Goal: Task Accomplishment & Management: Complete application form

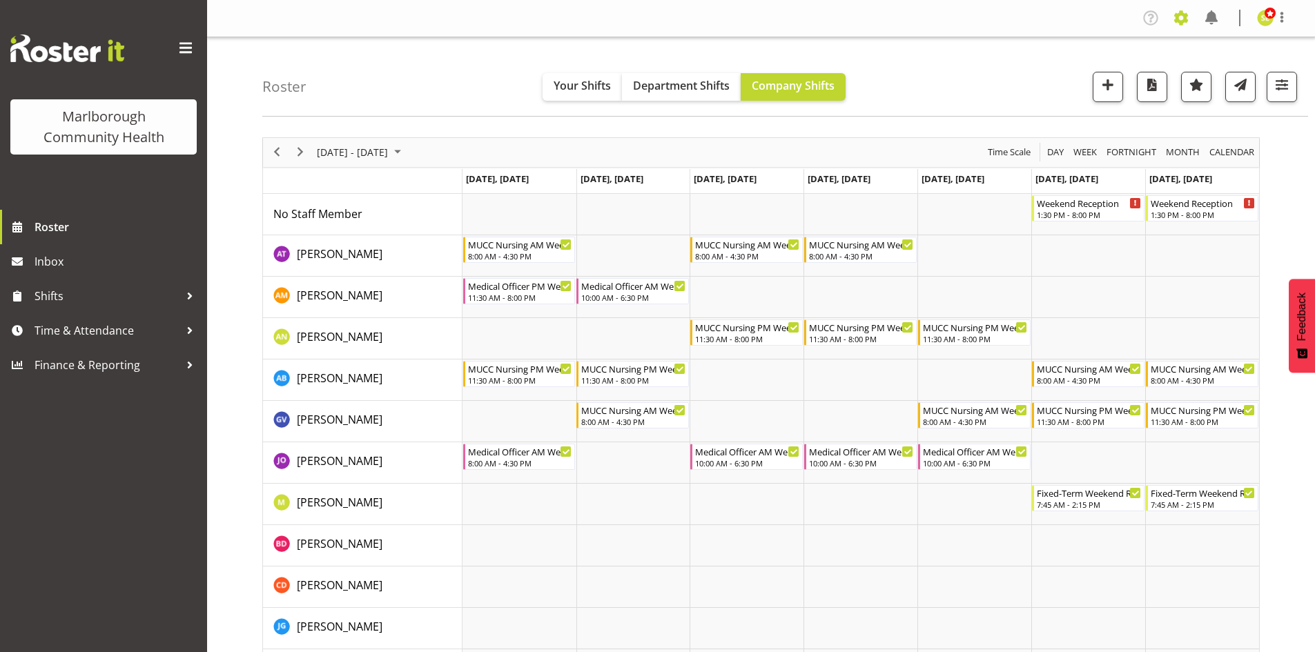
click at [1049, 22] on span at bounding box center [1181, 18] width 22 height 22
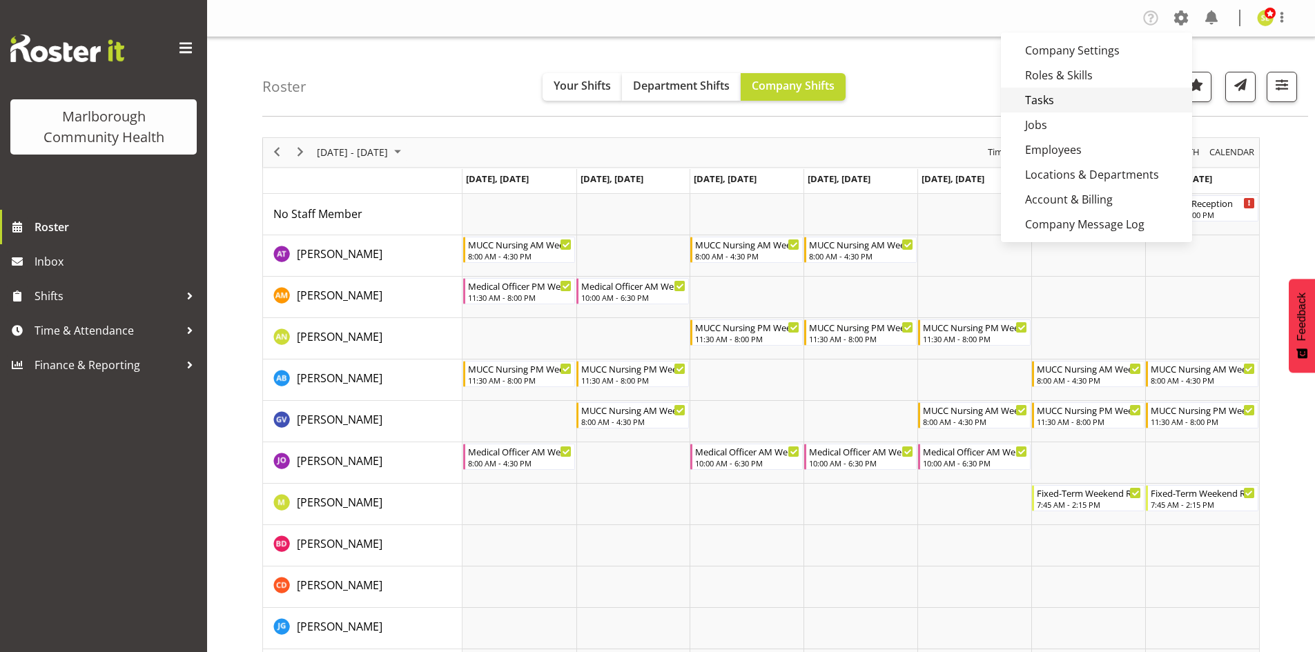
click at [1049, 106] on link "Tasks" at bounding box center [1096, 100] width 191 height 25
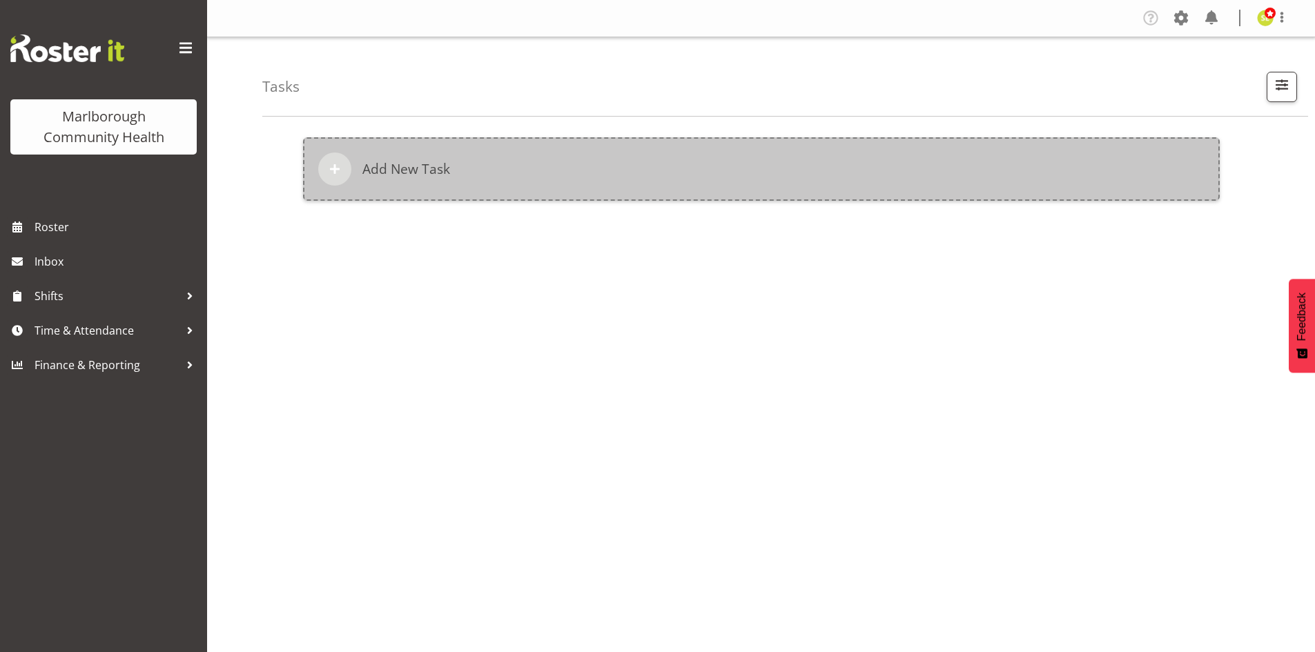
click at [436, 168] on h6 "Add New Task" at bounding box center [406, 169] width 88 height 17
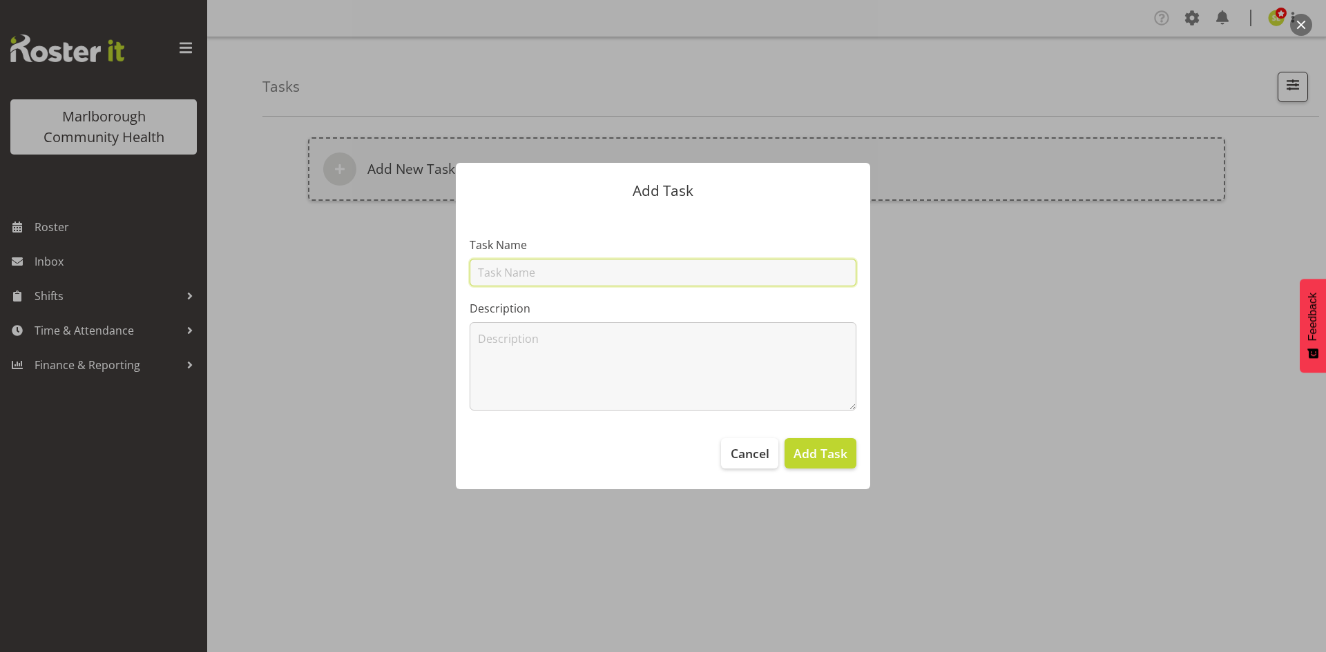
click at [509, 269] on input "text" at bounding box center [662, 273] width 387 height 28
type input "Privacy 101"
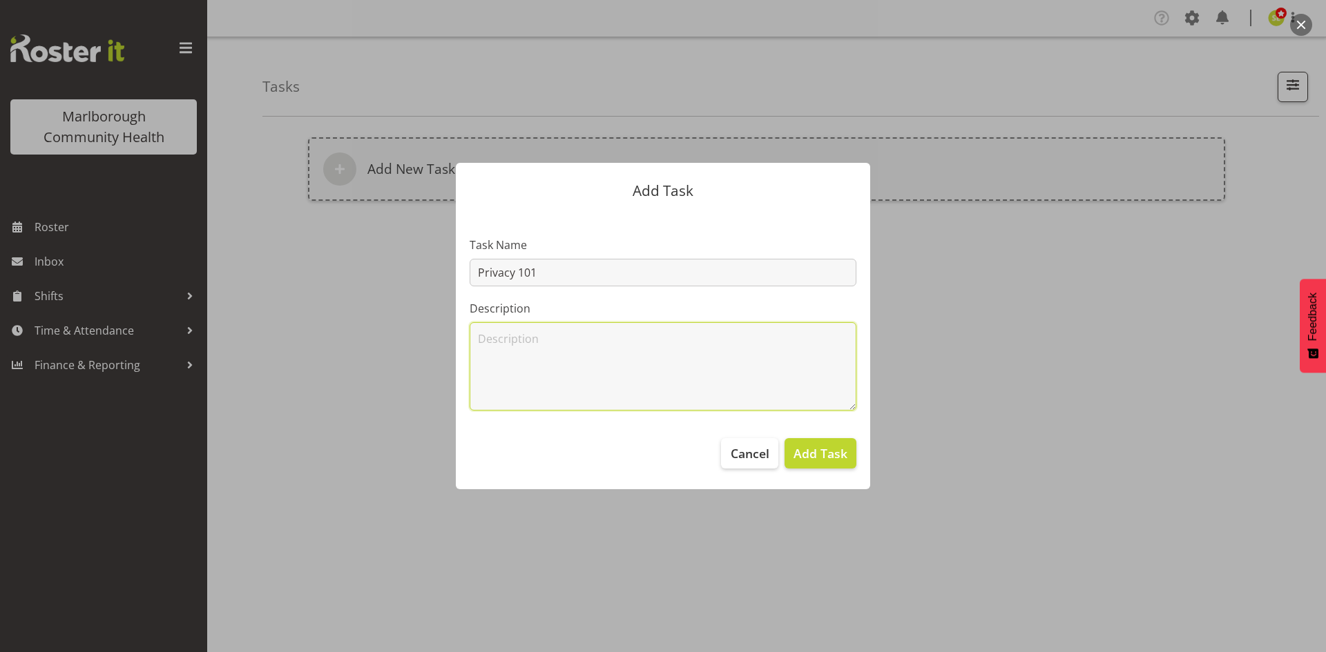
click at [518, 340] on textarea at bounding box center [662, 366] width 387 height 88
click at [667, 343] on textarea "Elearning for completion and certificate to be sent to hr@marlboroughpho.org.nz" at bounding box center [662, 366] width 387 height 88
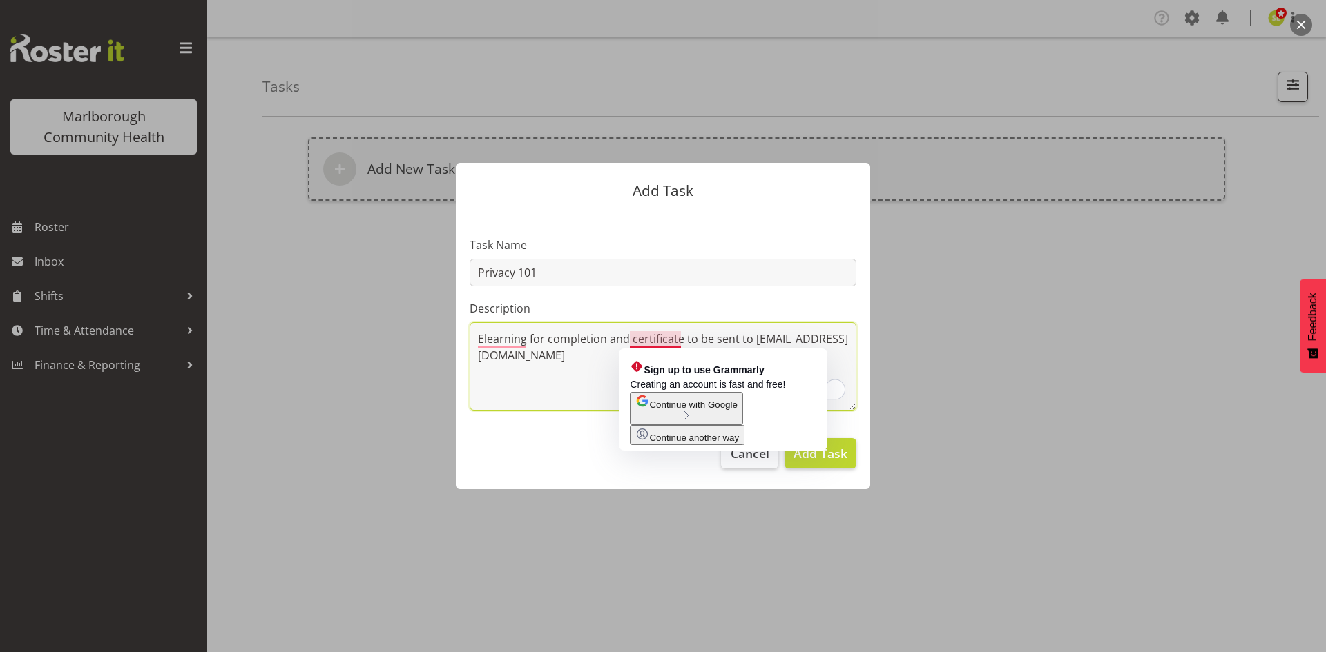
click at [609, 348] on textarea "Elearning for completion and certificate to be sent to hr@marlboroughpho.org.nz" at bounding box center [662, 366] width 387 height 88
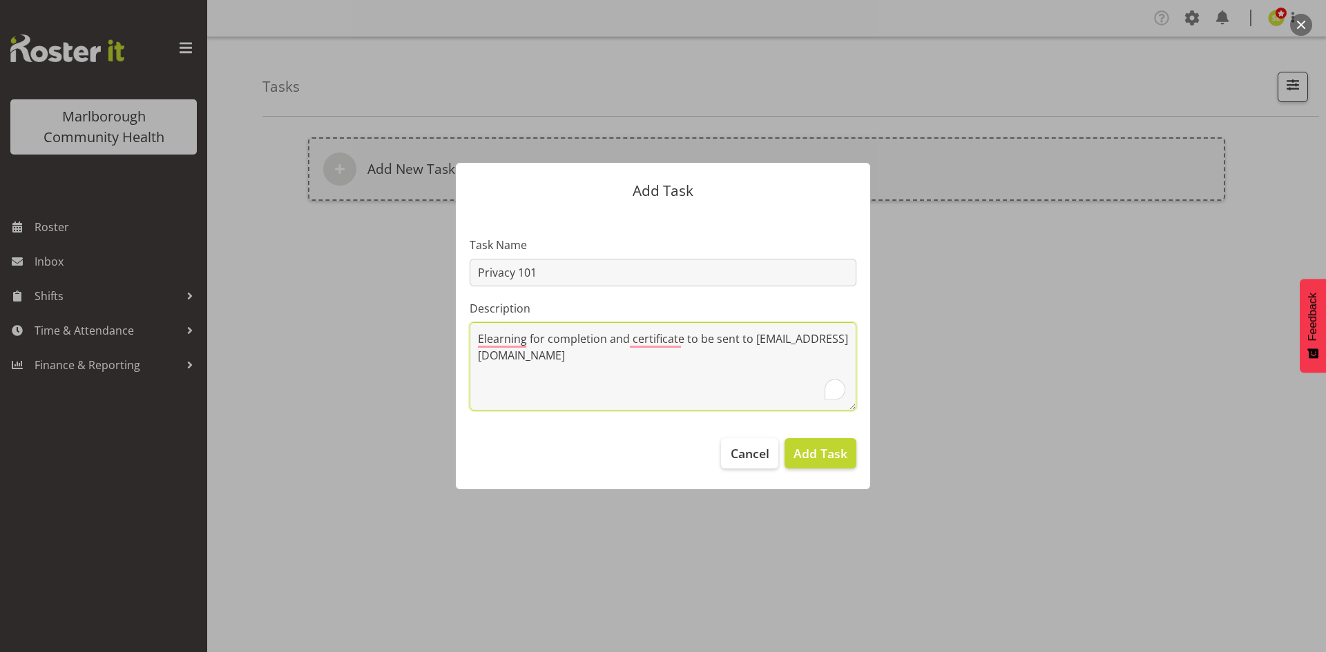
click at [692, 358] on textarea "Elearning for completion and certificate to be sent to hr@marlboroughpho.org.nz" at bounding box center [662, 366] width 387 height 88
drag, startPoint x: 632, startPoint y: 359, endPoint x: 456, endPoint y: 326, distance: 179.1
click at [456, 326] on section "Task Name Privacy 101 Description Elearning for completion and certificate to b…" at bounding box center [663, 318] width 414 height 213
click at [692, 371] on textarea "Elearning for completion and certificate to be sent to hr@marlboroughpho.org.nz" at bounding box center [662, 366] width 387 height 88
type textarea "Elearning for completion and certificate to be sent to hr@marlboroughpho.org.nz"
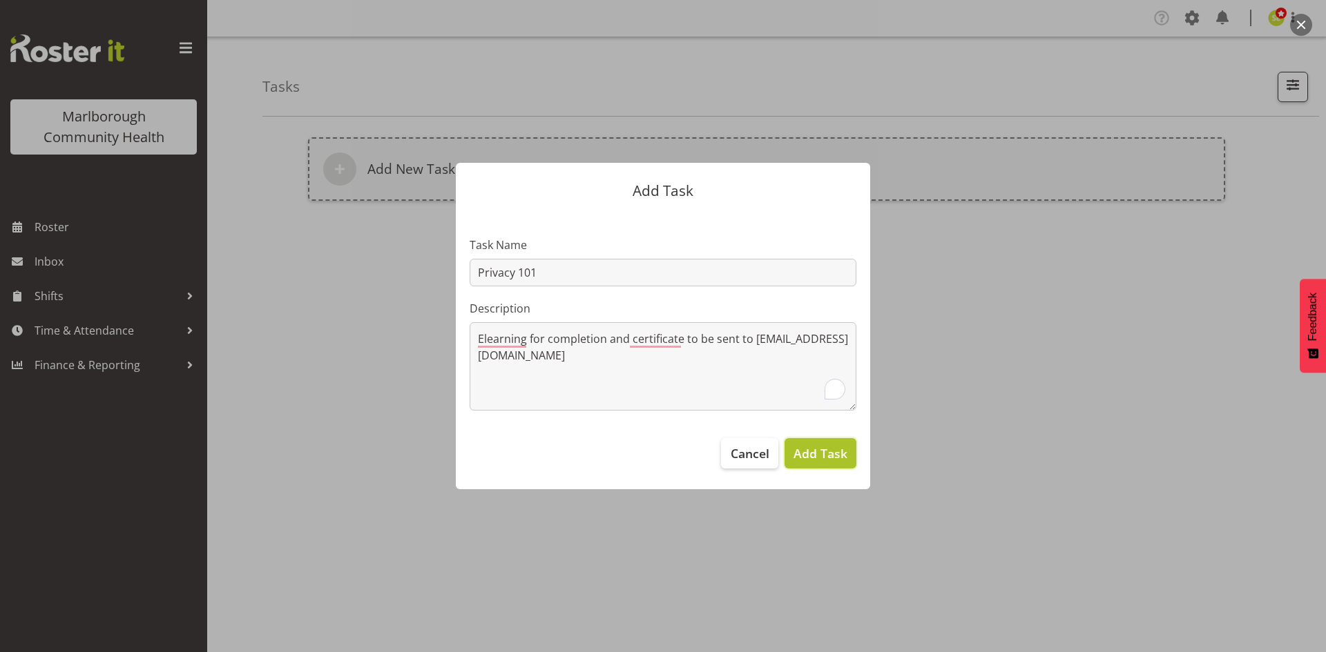
click at [799, 449] on span "Add Task" at bounding box center [820, 454] width 54 height 18
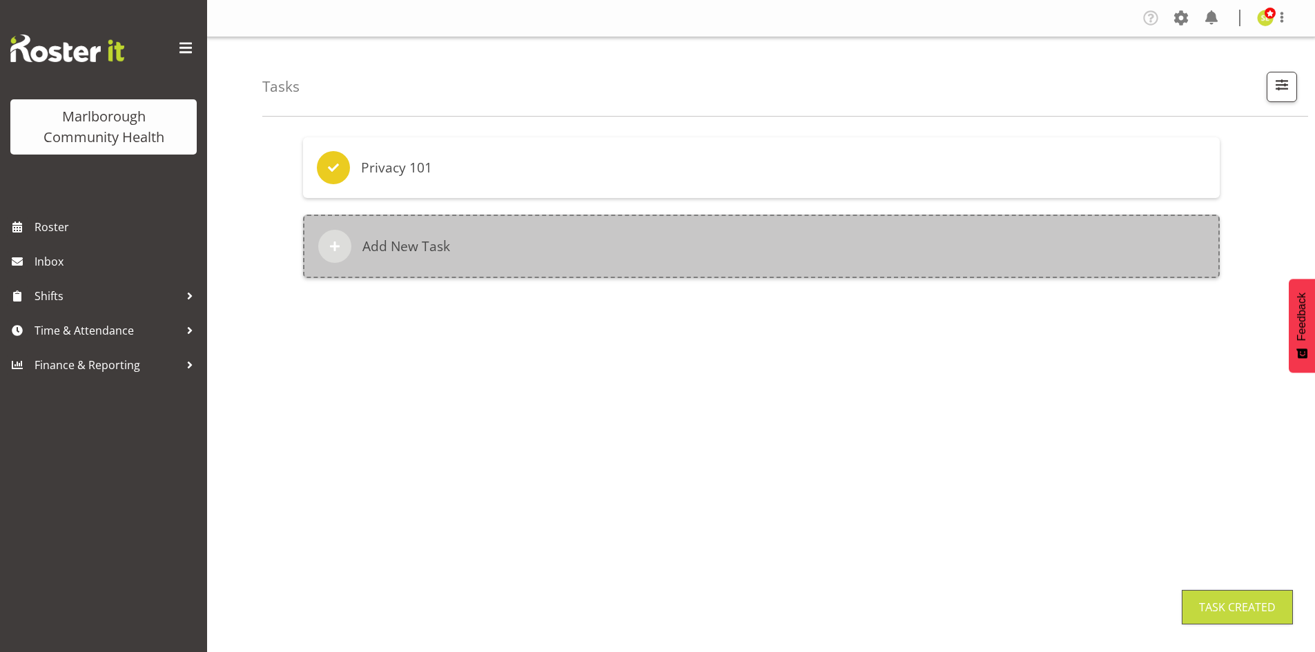
click at [514, 249] on div "Add New Task" at bounding box center [761, 247] width 917 height 64
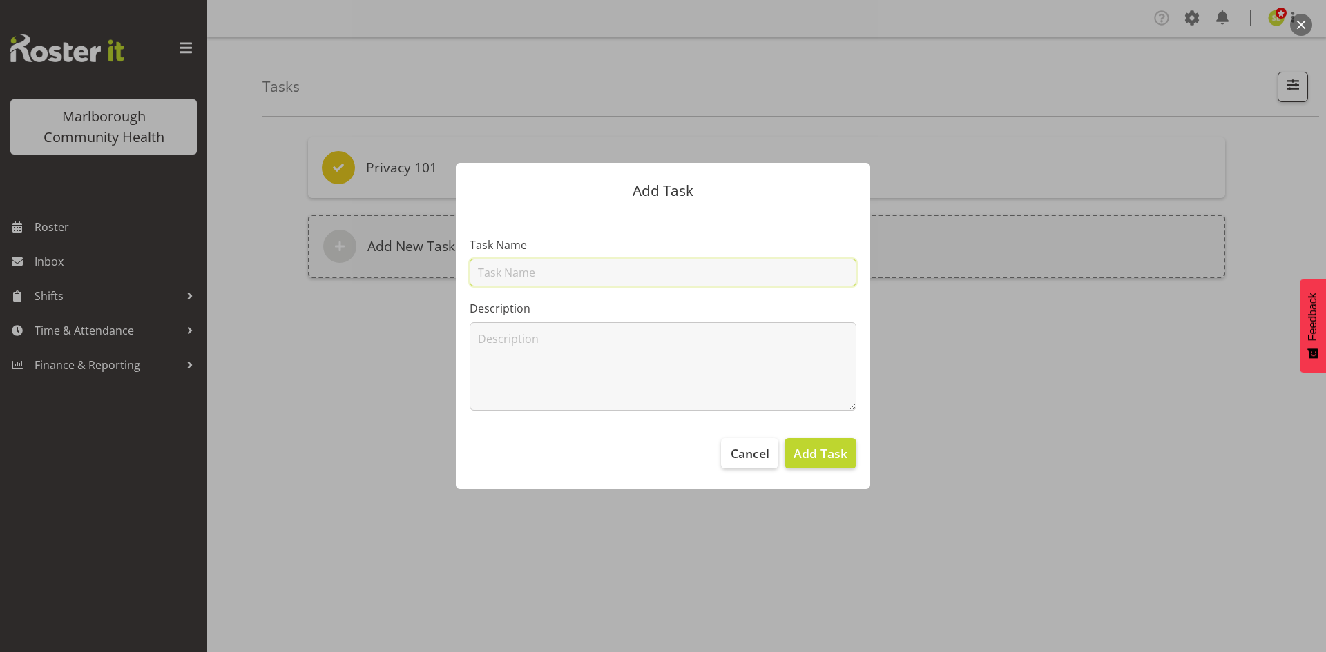
click at [511, 264] on input "text" at bounding box center [662, 273] width 387 height 28
type input "Health 101"
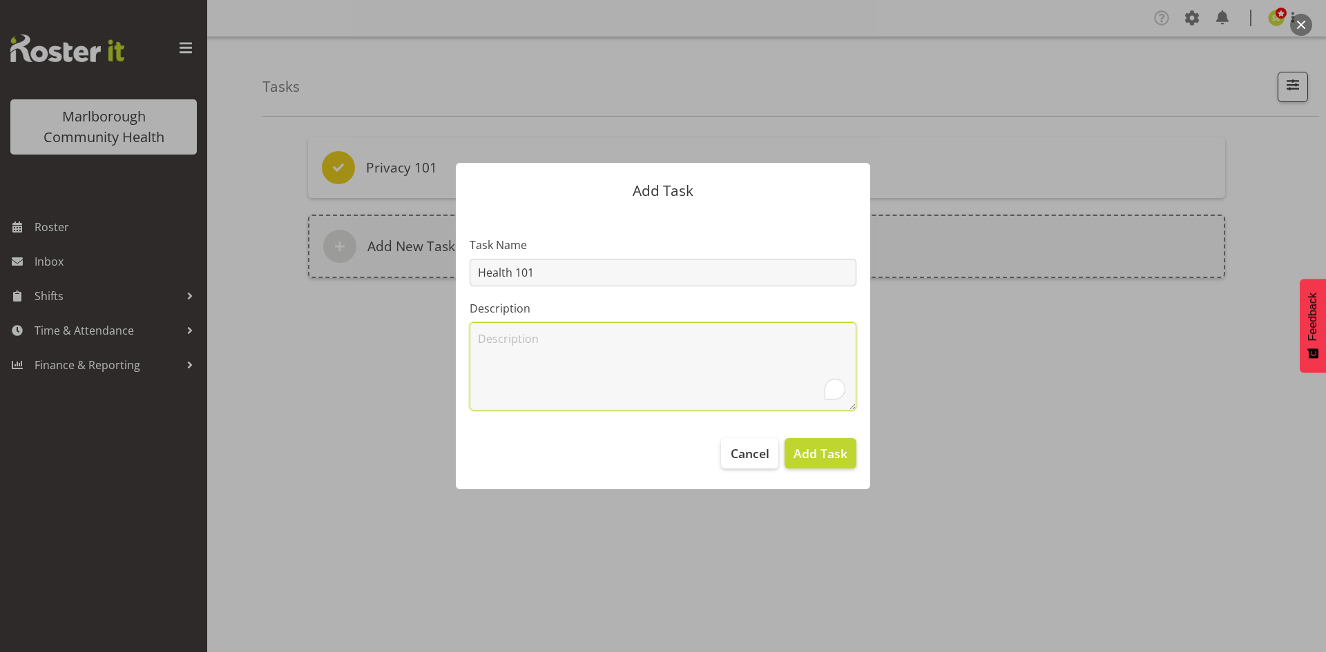
click at [544, 344] on textarea "To enrich screen reader interactions, please activate Accessibility in Grammarl…" at bounding box center [662, 366] width 387 height 88
paste textarea "Elearning for completion and certificate to be sent to hr@marlboroughpho.org.nz"
type textarea "Elearning for completion and certificate to be sent to hr@marlboroughpho.org.nz"
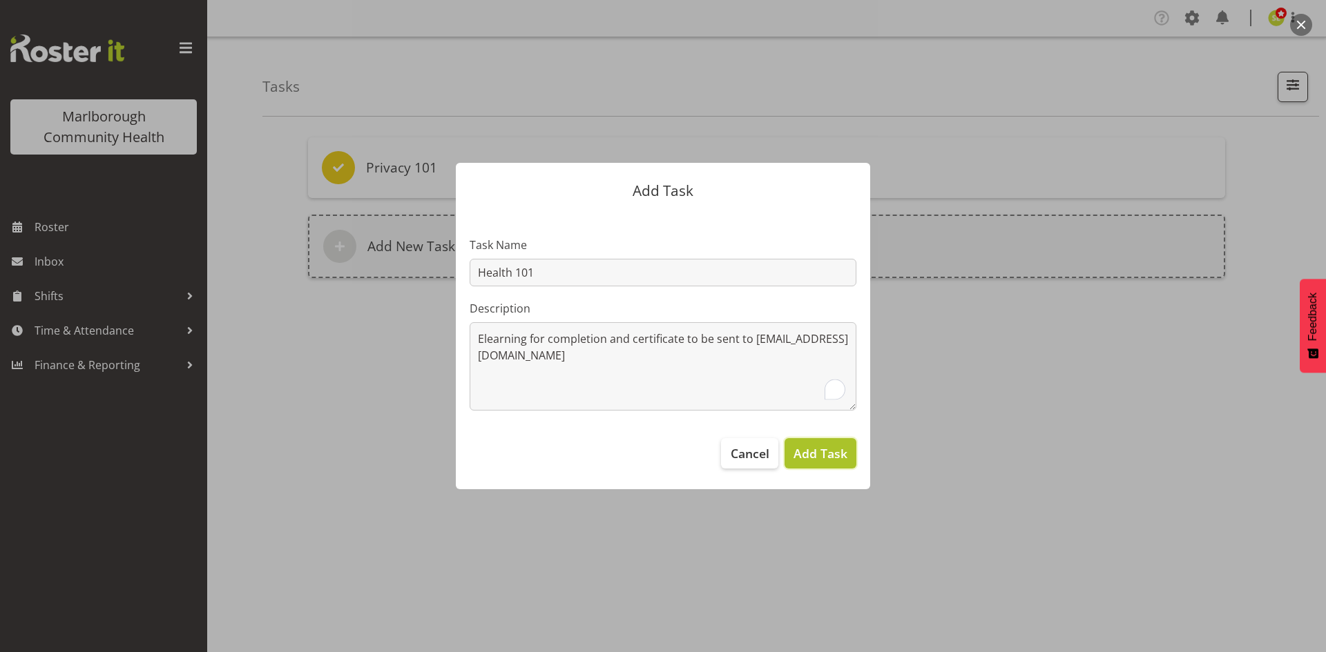
click at [820, 463] on button "Add Task" at bounding box center [820, 453] width 72 height 30
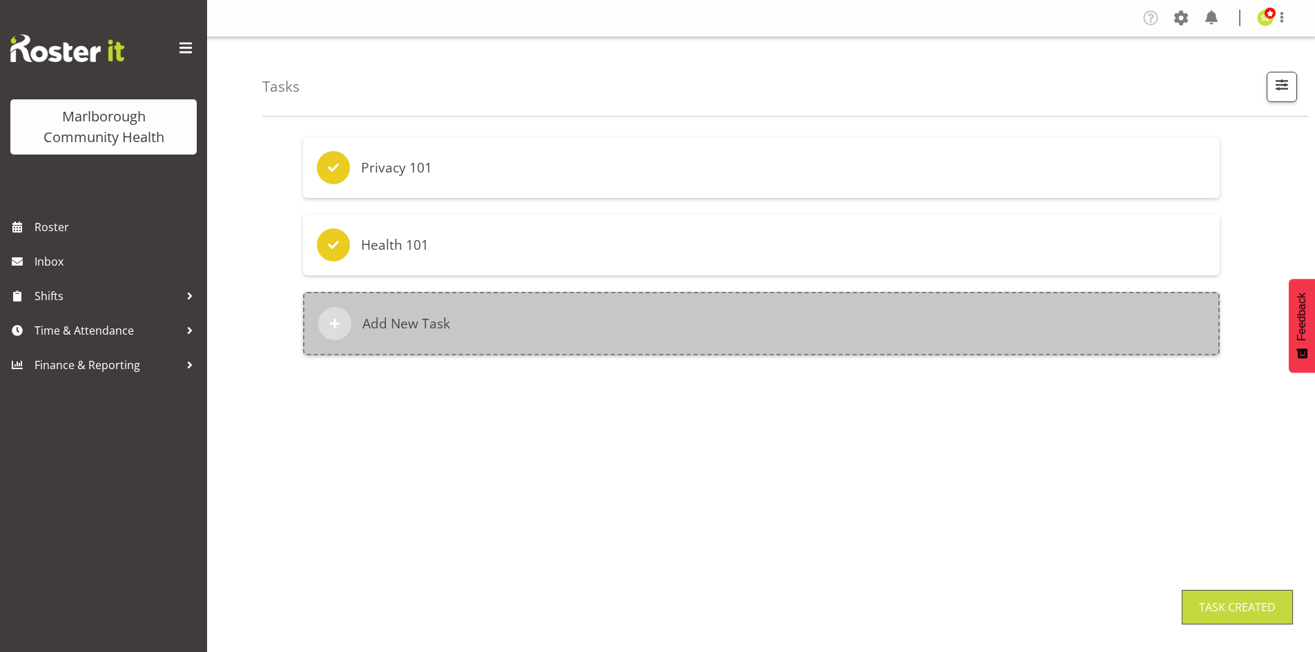
click at [409, 324] on h6 "Add New Task" at bounding box center [406, 323] width 88 height 17
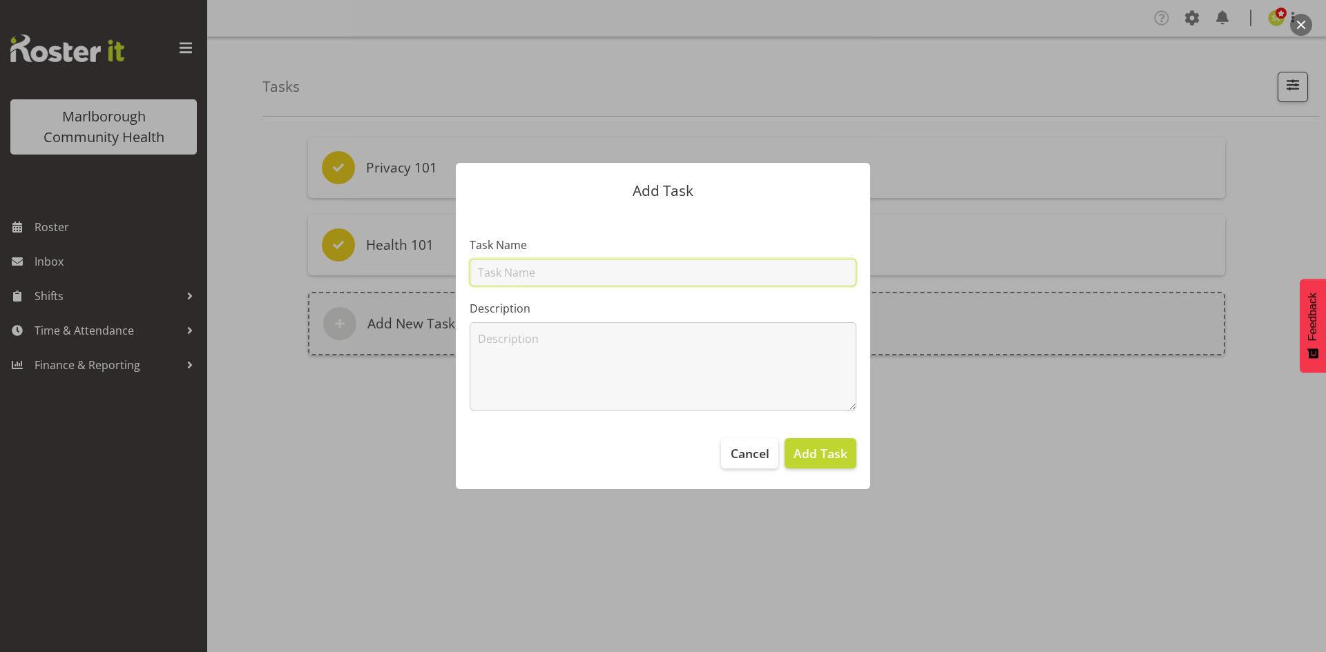
click at [512, 270] on input "text" at bounding box center [662, 273] width 387 height 28
type input "APC Renewal Copy"
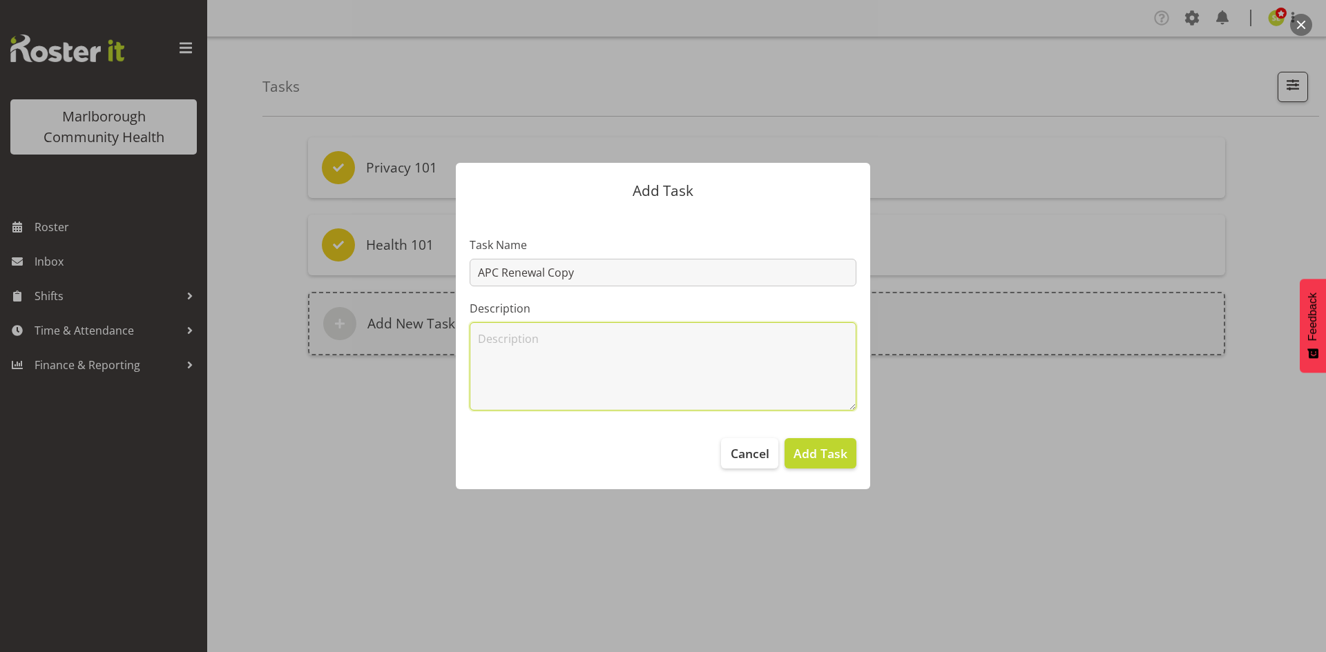
click at [530, 340] on textarea at bounding box center [662, 366] width 387 height 88
paste textarea "Elearning for completion and certificate to be sent to hr@marlboroughpho.org.nz"
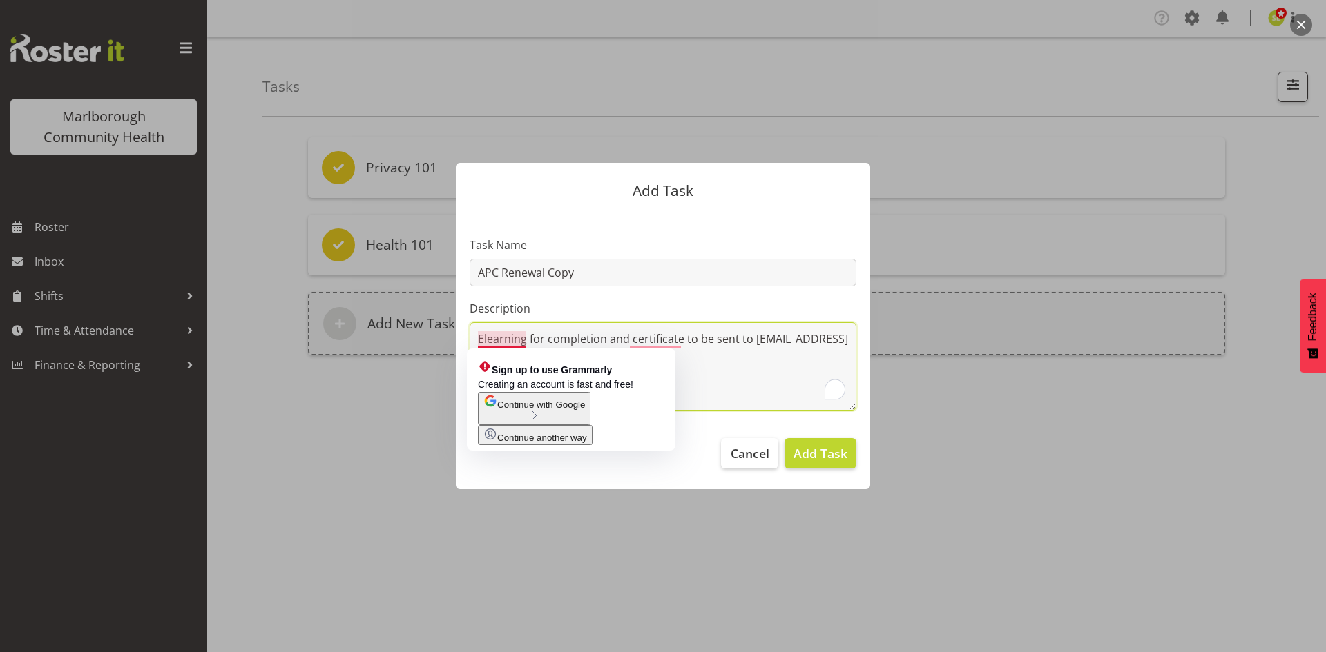
drag, startPoint x: 623, startPoint y: 340, endPoint x: 474, endPoint y: 347, distance: 149.3
click at [474, 347] on textarea "Elearning for completion and certificate to be sent to hr@marlboroughpho.org.nz" at bounding box center [662, 366] width 387 height 88
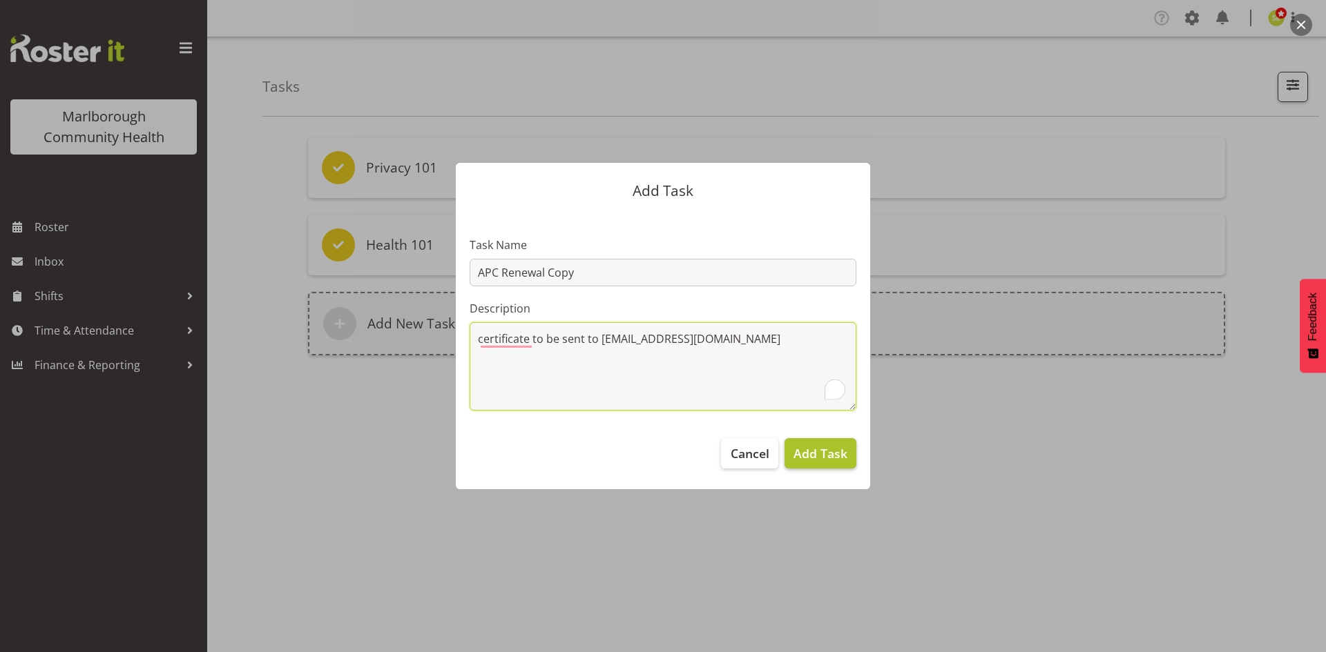
type textarea "certificate to be sent to hr@marlboroughpho.org.nz"
click at [806, 447] on span "Add Task" at bounding box center [820, 454] width 54 height 18
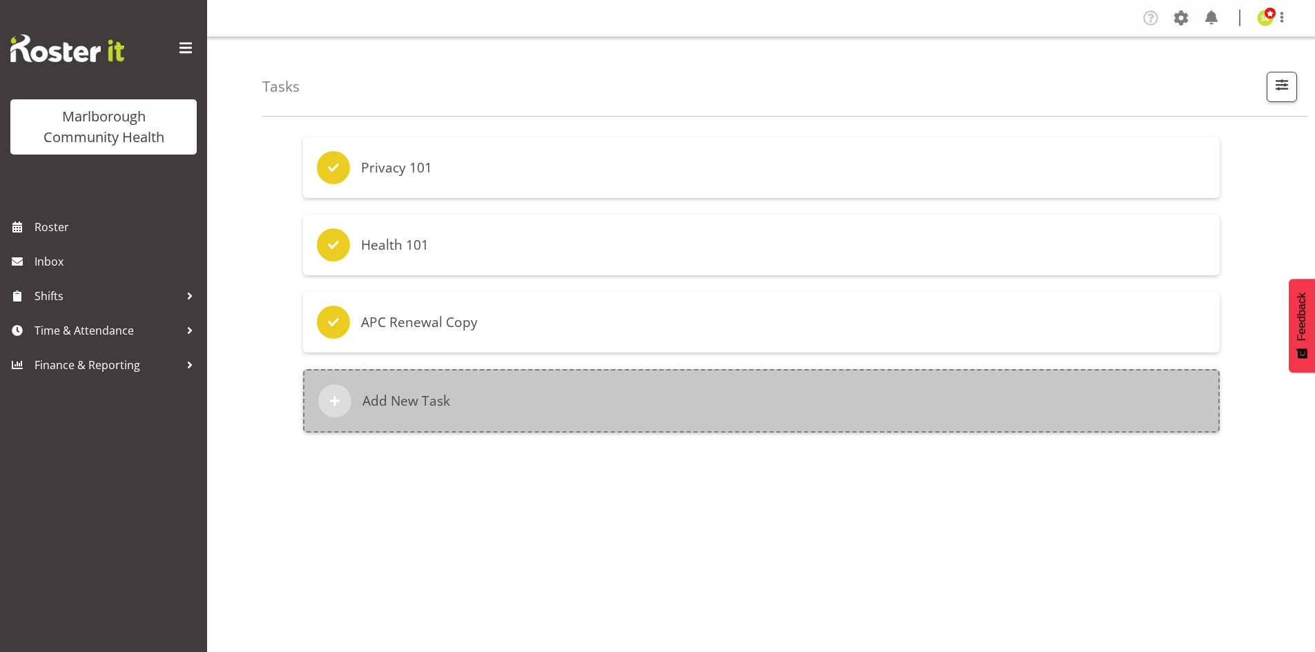
click at [411, 394] on h6 "Add New Task" at bounding box center [406, 401] width 88 height 17
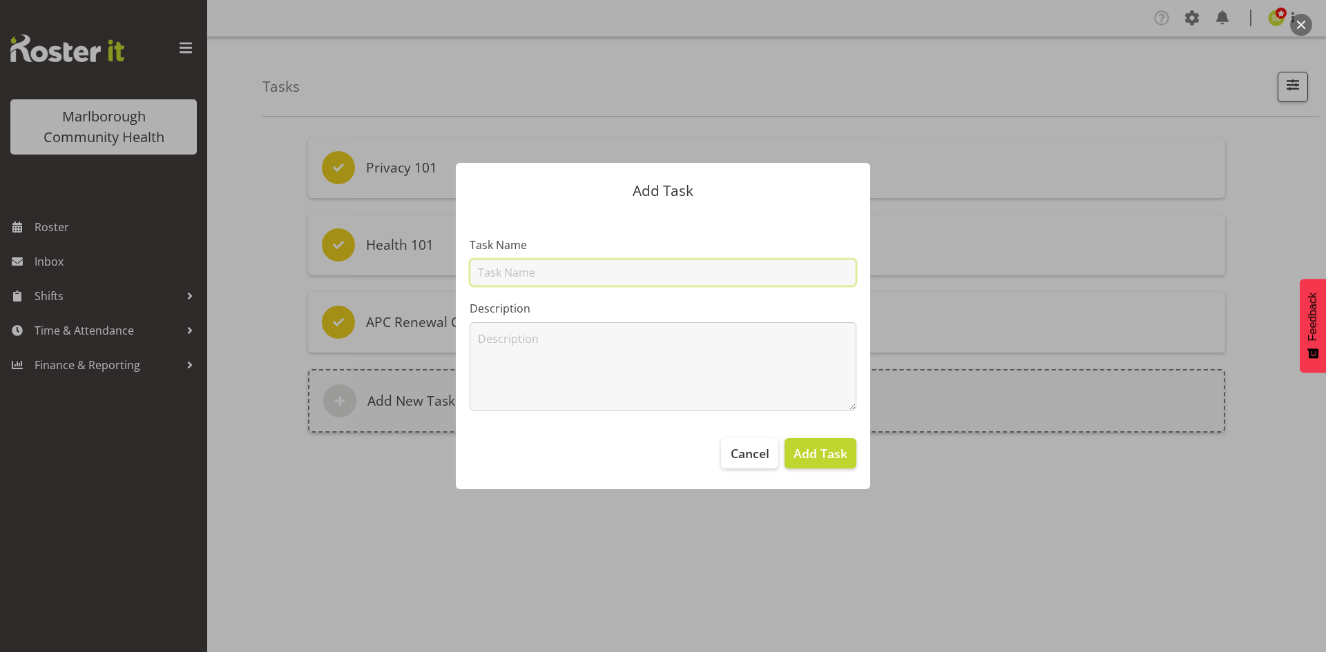
click at [529, 262] on input "text" at bounding box center [662, 273] width 387 height 28
type input "Te Tiriti o Waitagni"
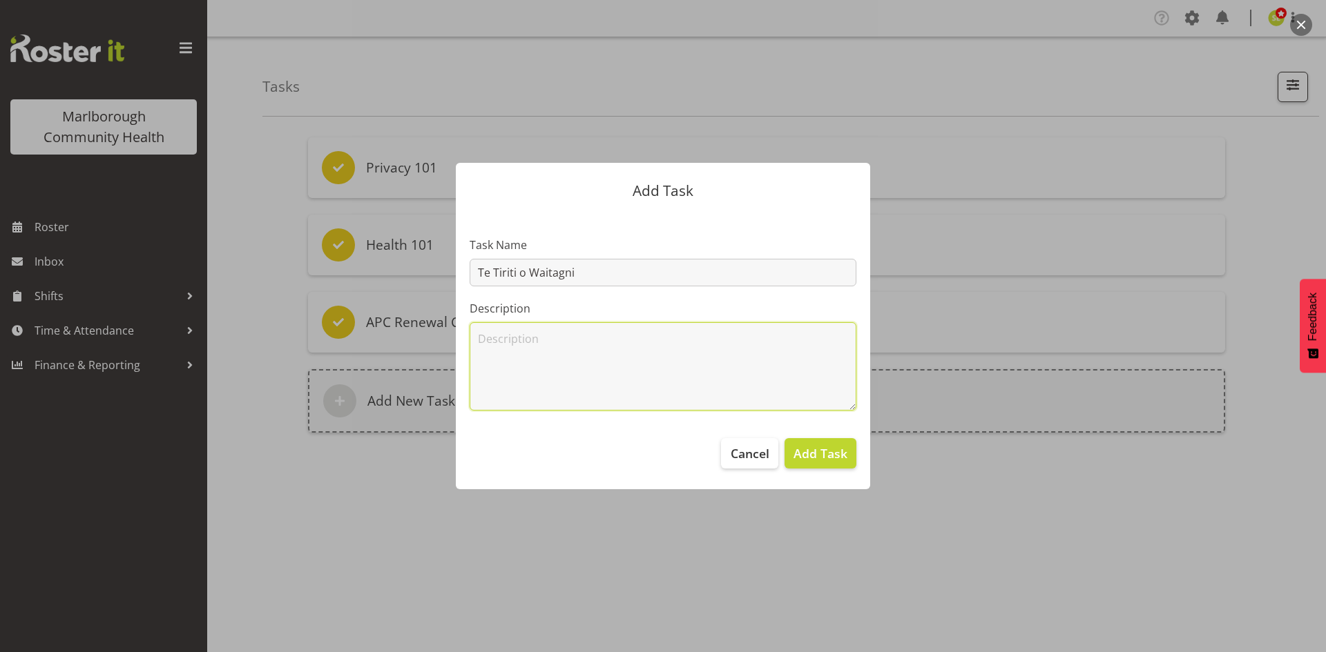
click at [514, 351] on textarea at bounding box center [662, 366] width 387 height 88
paste textarea "Elearning for completion and certificate to be sent to hr@marlboroughpho.org.nz"
type textarea "Elearning for completion and certificate to be sent to hr@marlboroughpho.org.nz"
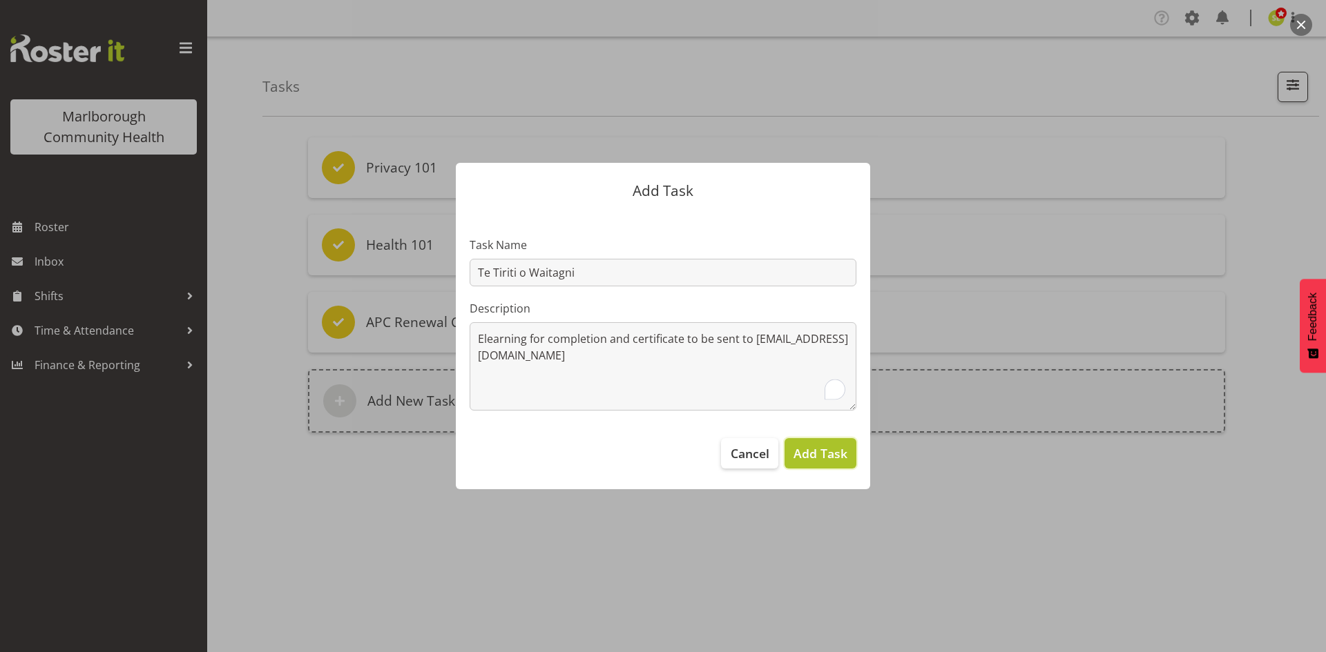
click at [812, 446] on span "Add Task" at bounding box center [820, 454] width 54 height 18
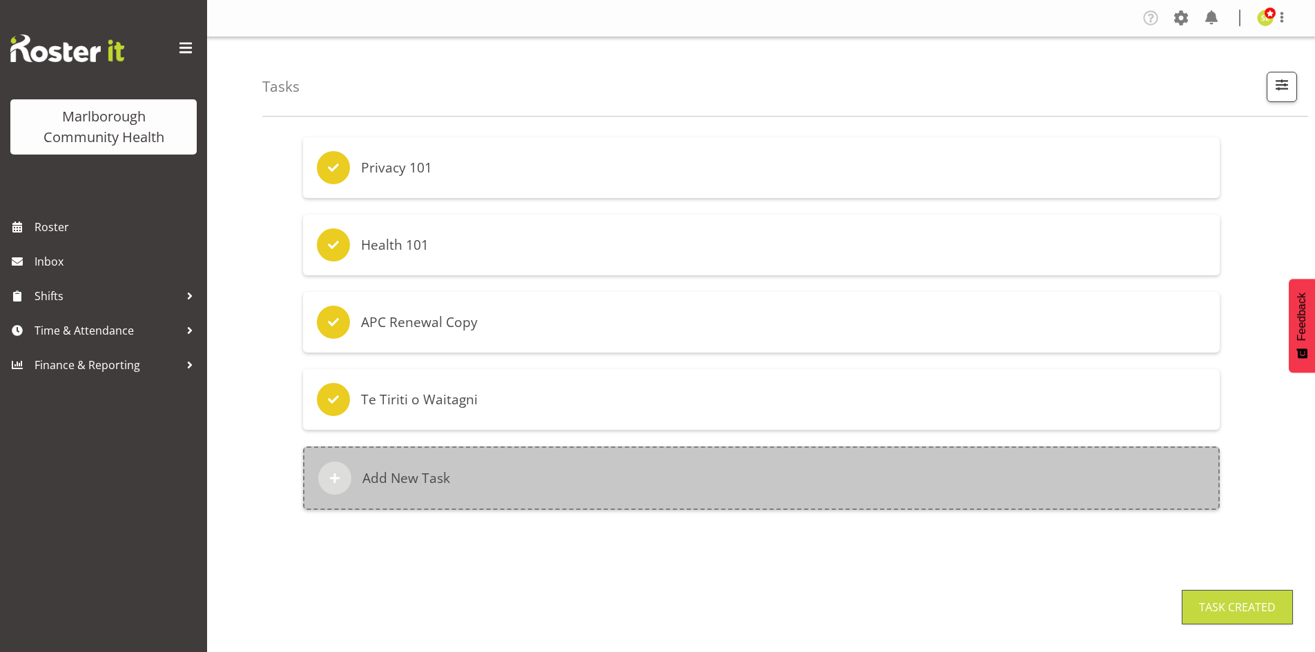
click at [518, 468] on div "Add New Task" at bounding box center [761, 479] width 917 height 64
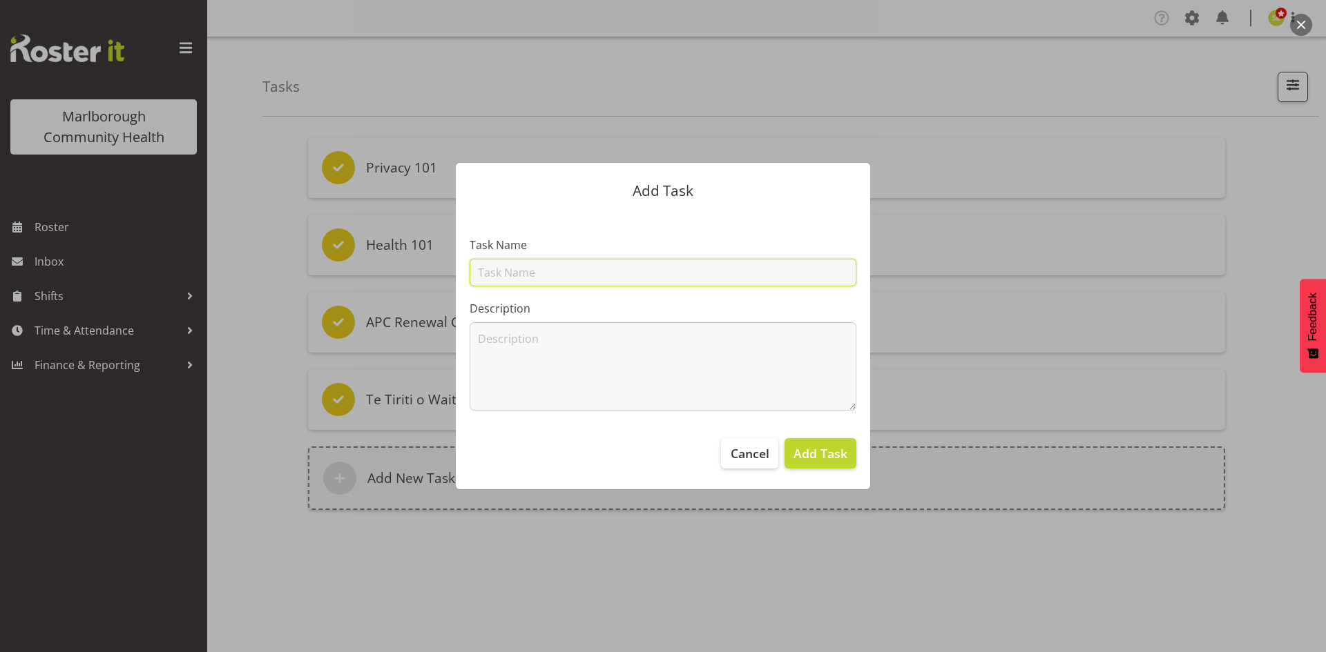
click at [527, 278] on input "text" at bounding box center [662, 273] width 387 height 28
type input "HDC Code of Rights"
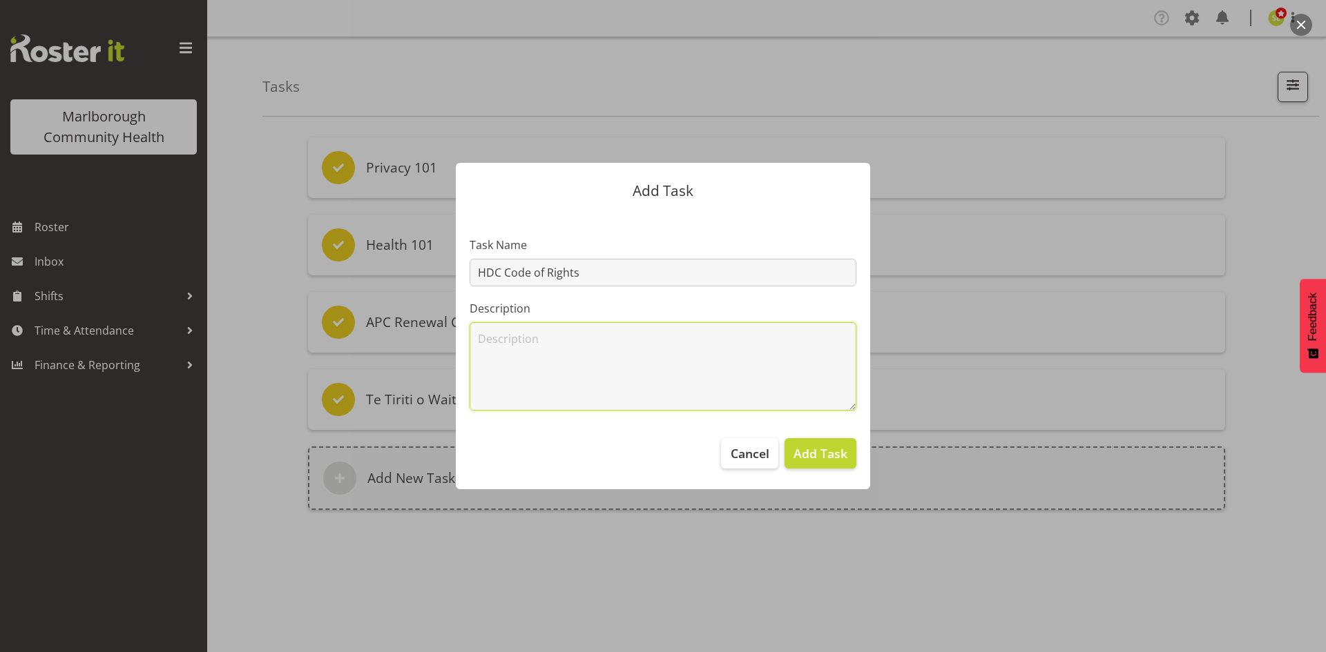
click at [538, 330] on textarea at bounding box center [662, 366] width 387 height 88
paste textarea "Elearning for completion and certificate to be sent to hr@marlboroughpho.org.nz"
type textarea "Elearning for completion and certificate to be sent to hr@marlboroughpho.org.nz"
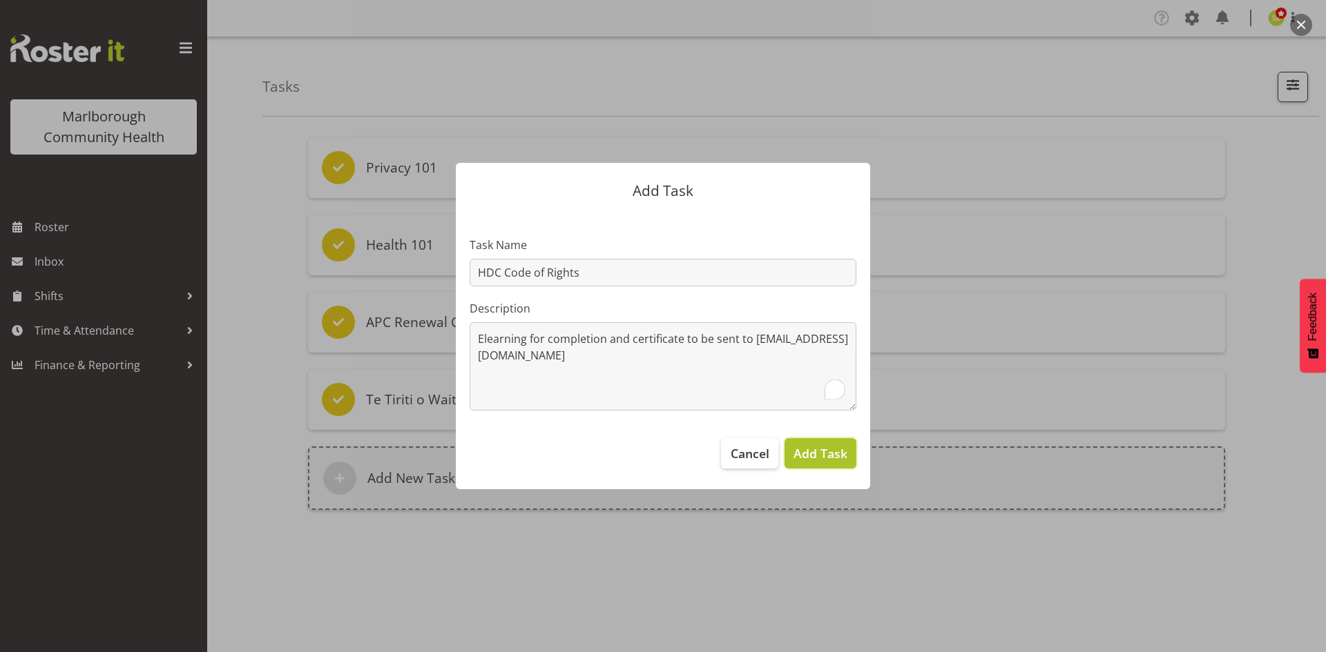
click at [820, 453] on span "Add Task" at bounding box center [820, 454] width 54 height 18
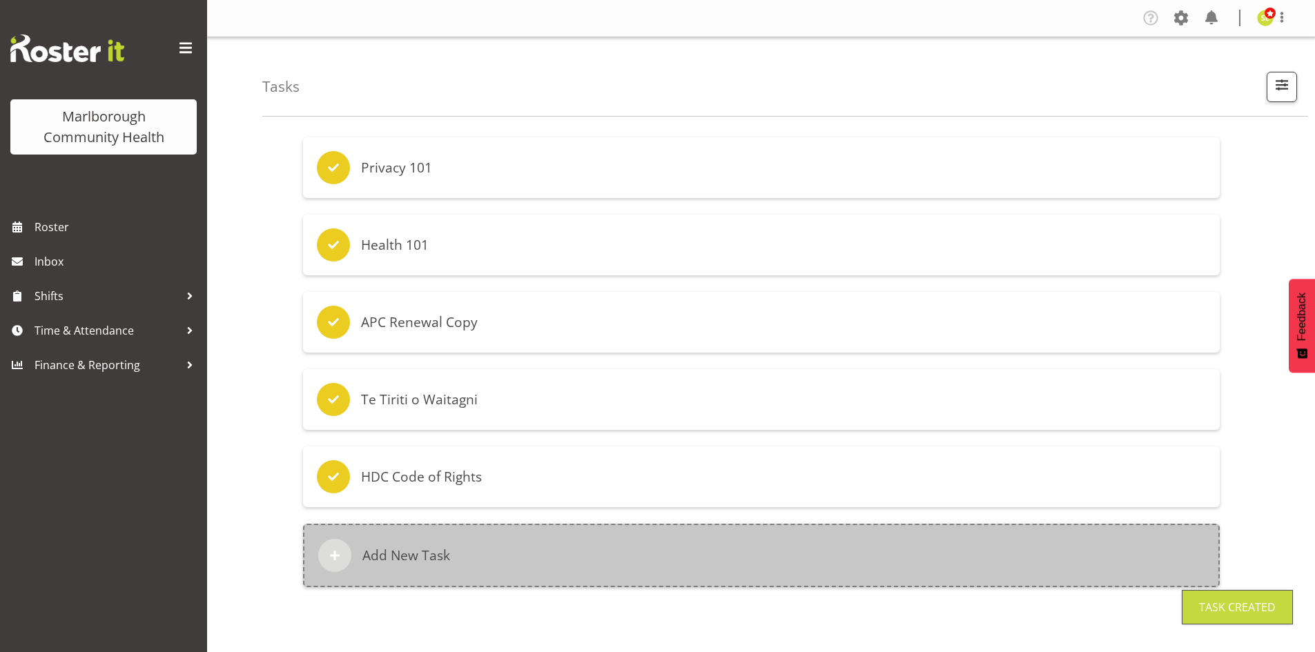
click at [412, 544] on div "Add New Task" at bounding box center [761, 556] width 917 height 64
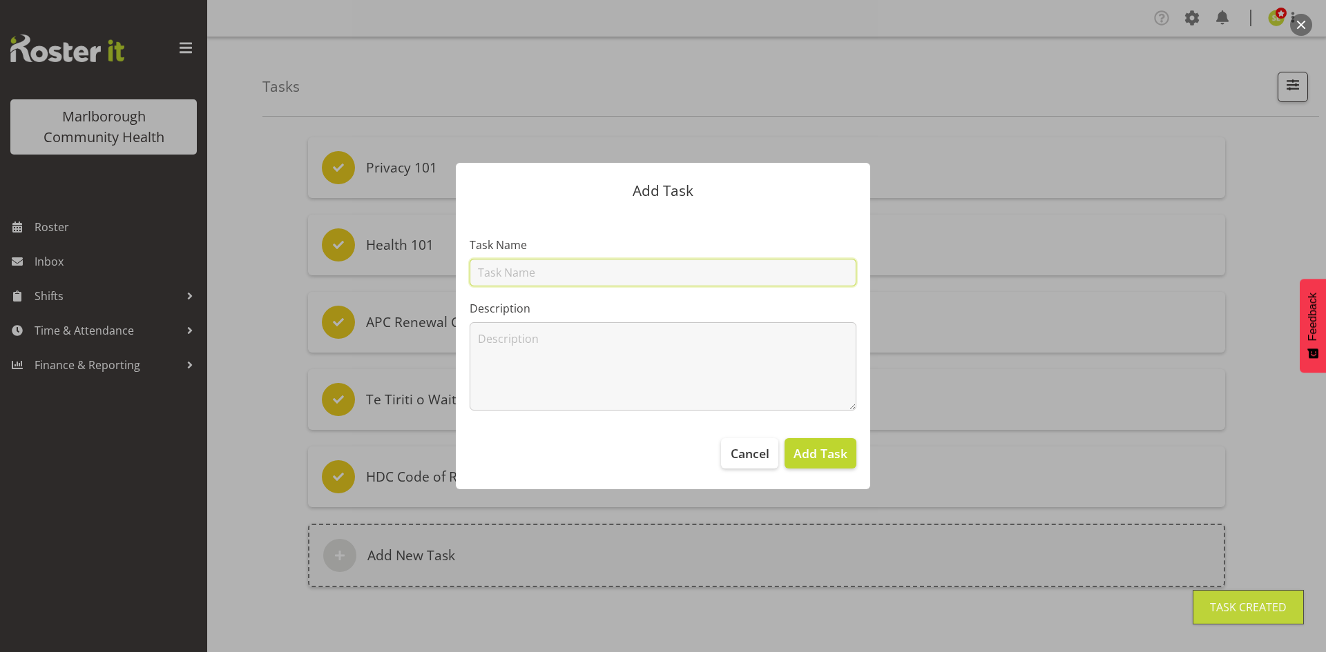
click at [522, 278] on input "text" at bounding box center [662, 273] width 387 height 28
type input "HDC Informed Consent"
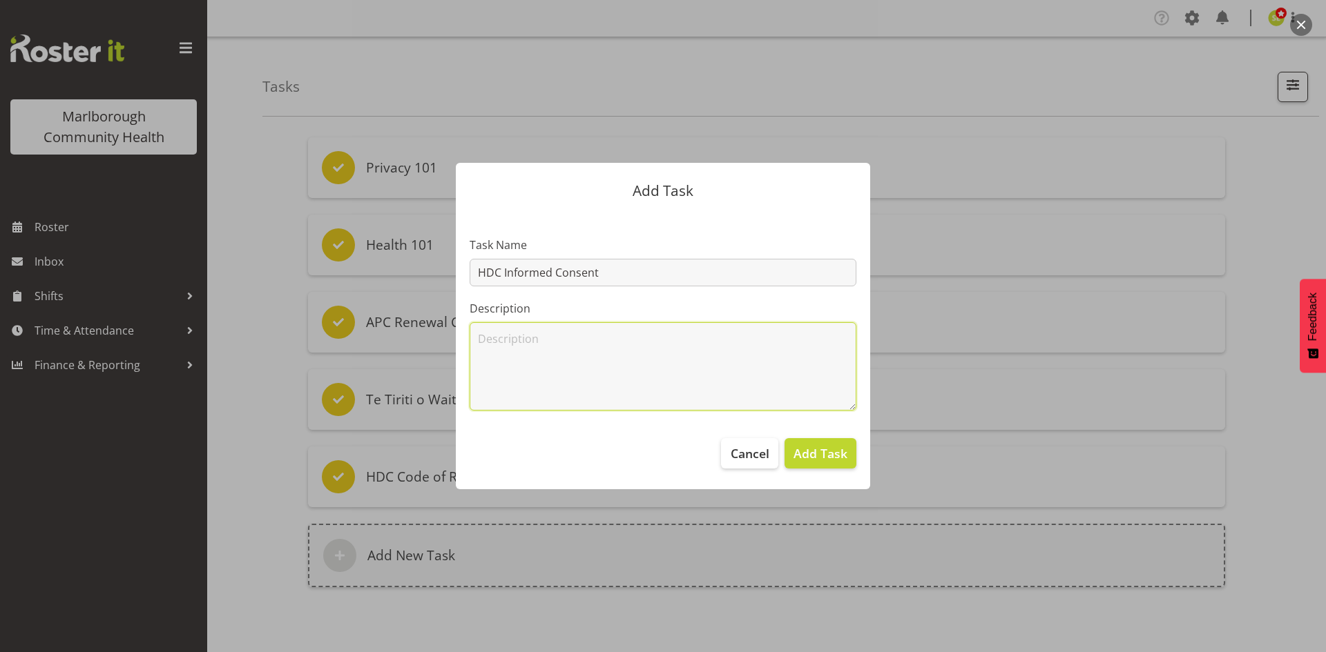
click at [512, 335] on textarea at bounding box center [662, 366] width 387 height 88
paste textarea "Elearning for completion and certificate to be sent to hr@marlboroughpho.org.nz"
type textarea "Elearning for completion and certificate to be sent to hr@marlboroughpho.org.nz"
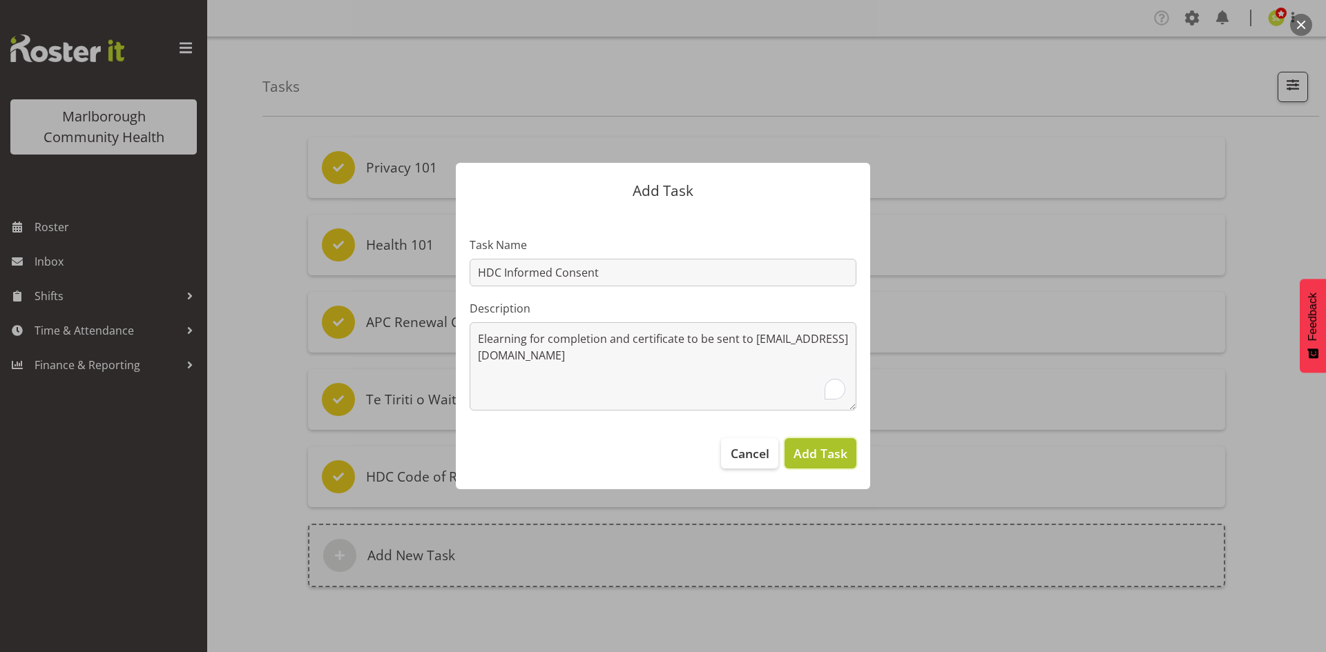
click at [822, 443] on button "Add Task" at bounding box center [820, 453] width 72 height 30
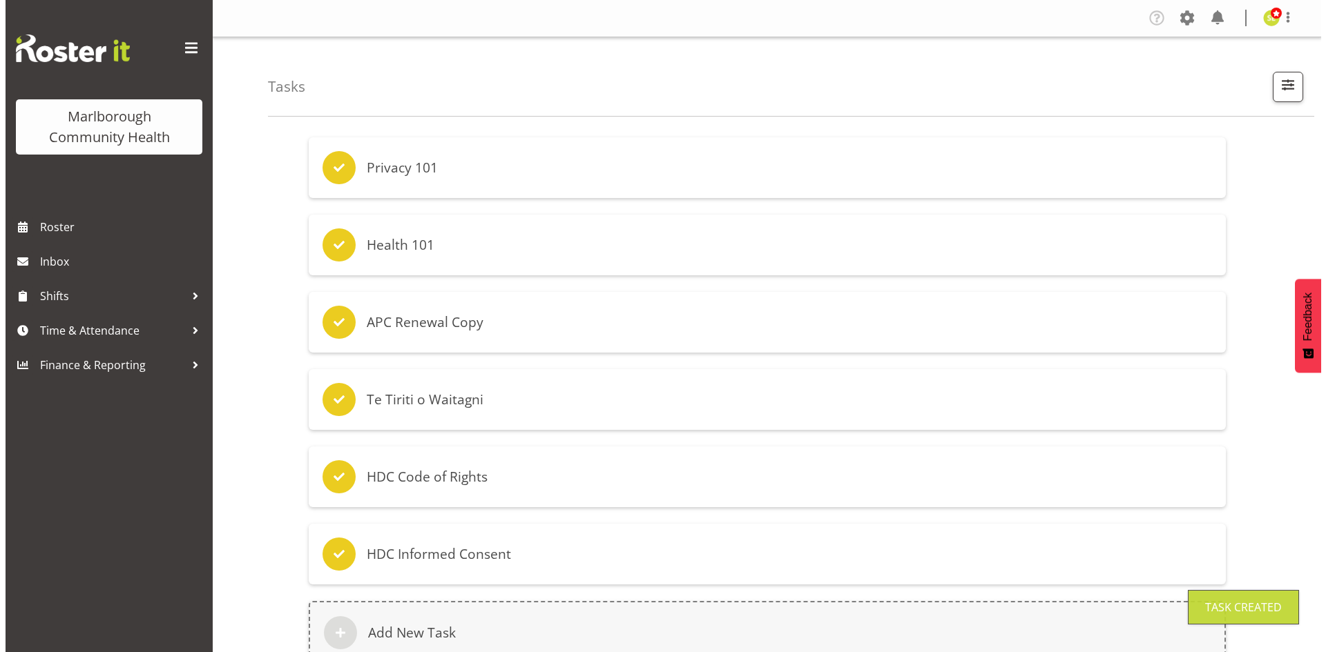
scroll to position [50, 0]
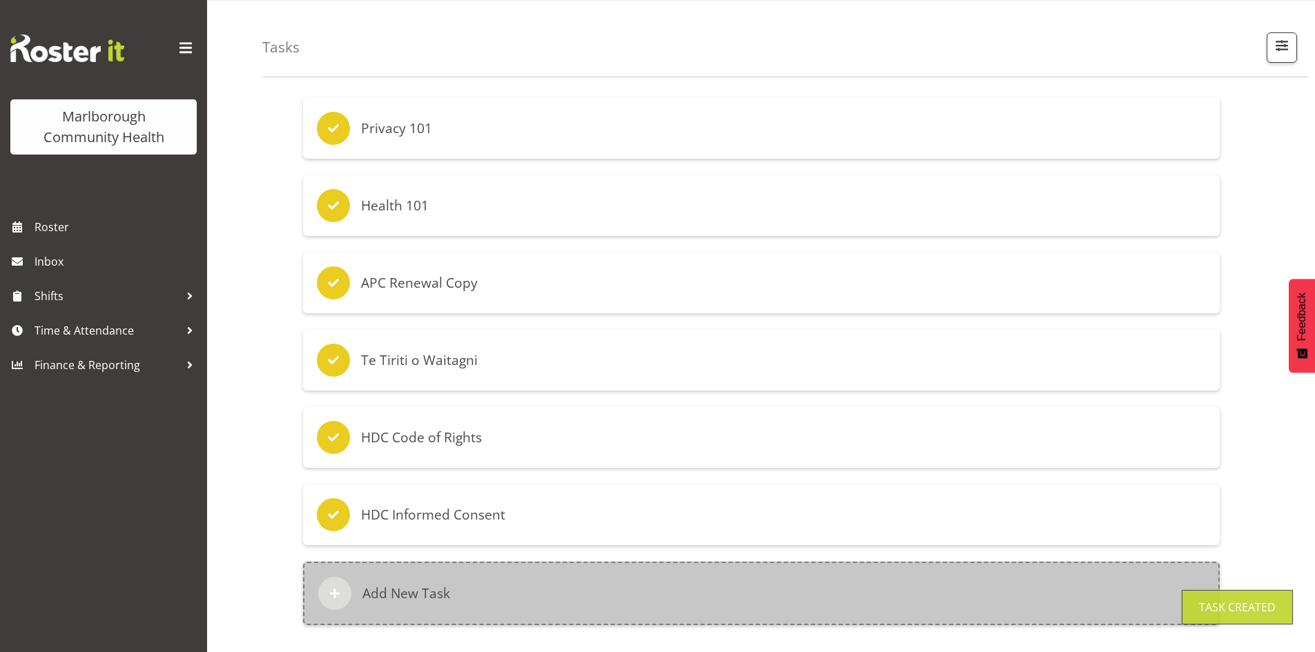
click at [438, 570] on div "Add New Task" at bounding box center [761, 594] width 917 height 64
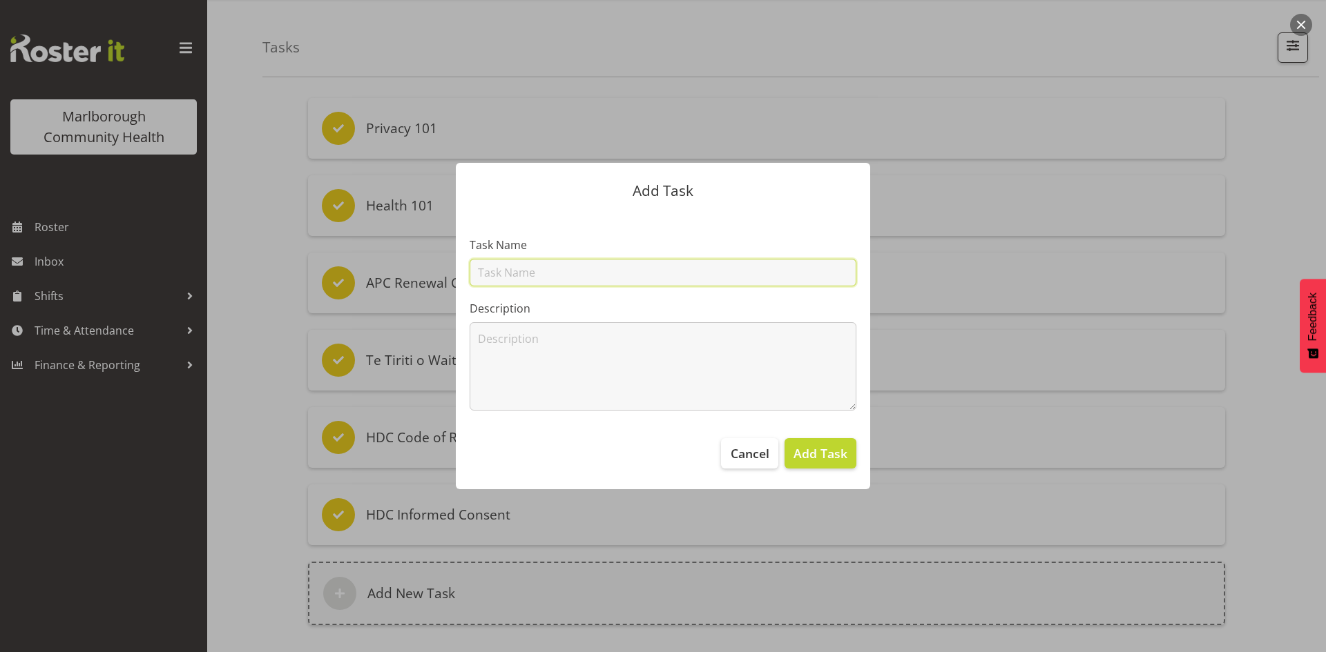
click at [531, 278] on input "text" at bounding box center [662, 273] width 387 height 28
type input "HDC Complaints Management"
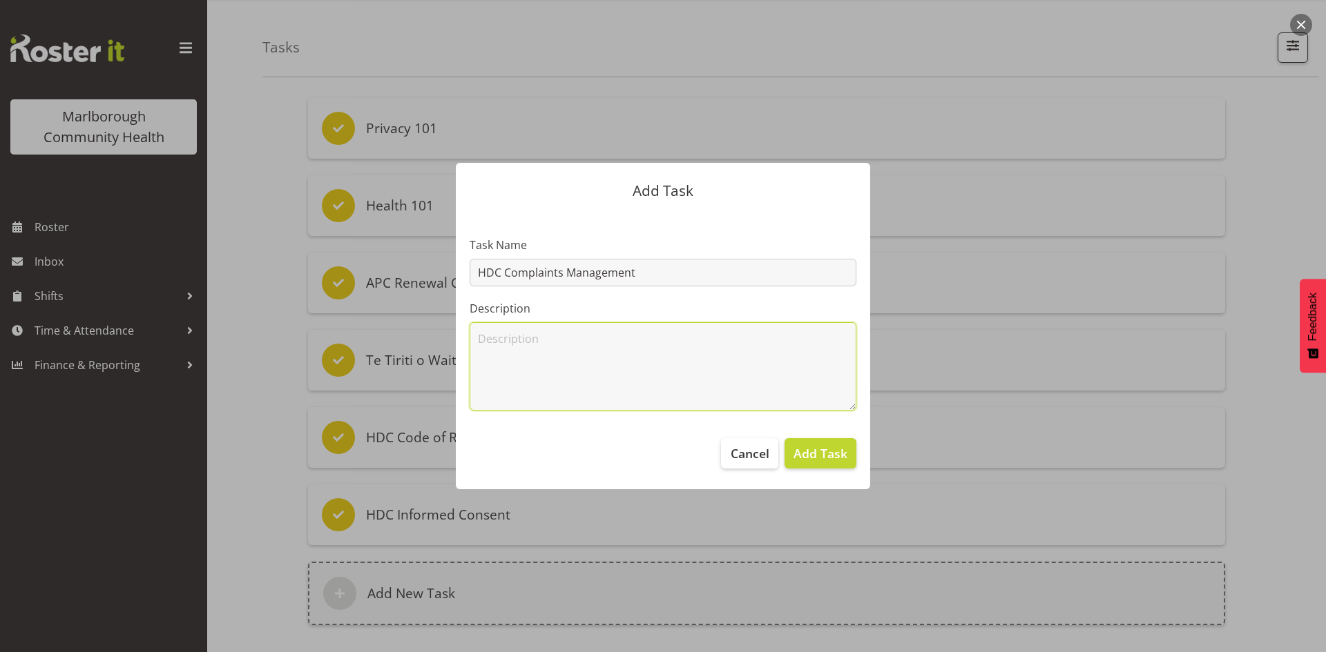
click at [519, 342] on textarea at bounding box center [662, 366] width 387 height 88
paste textarea "Elearning for completion and certificate to be sent to hr@marlboroughpho.org.nz"
type textarea "Elearning for completion and certificate to be sent to hr@marlboroughpho.org.nz"
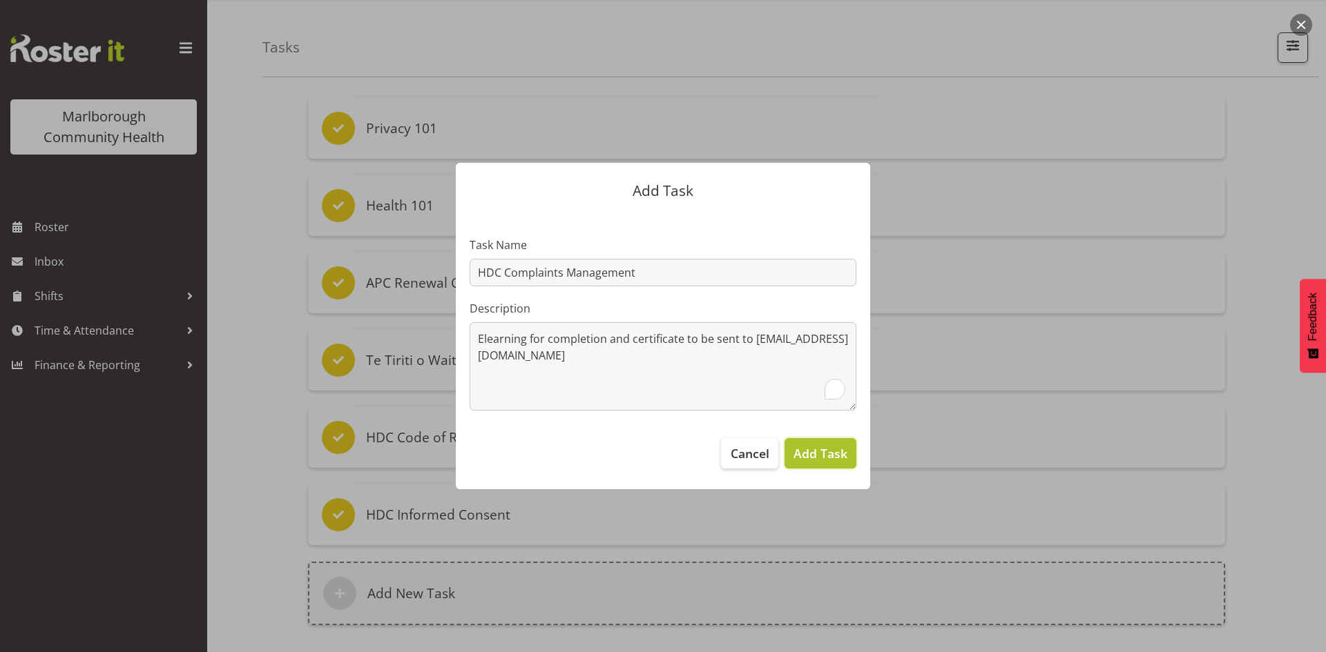
click at [838, 448] on span "Add Task" at bounding box center [820, 454] width 54 height 18
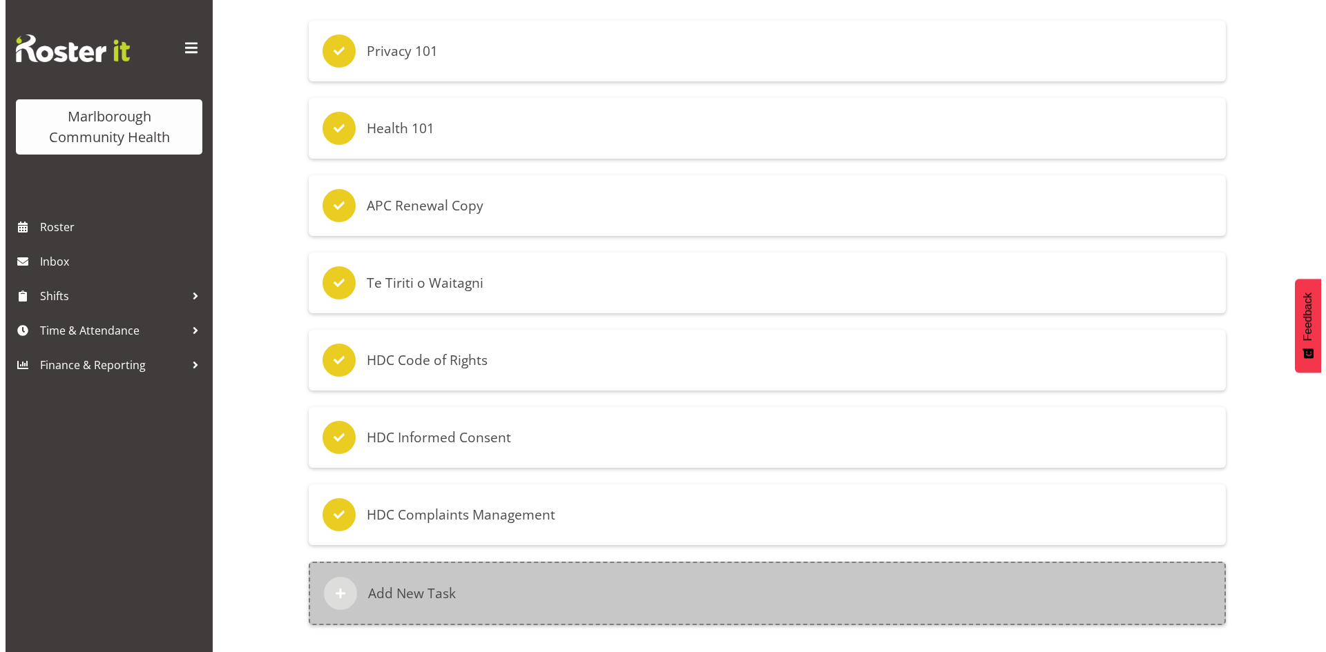
scroll to position [127, 0]
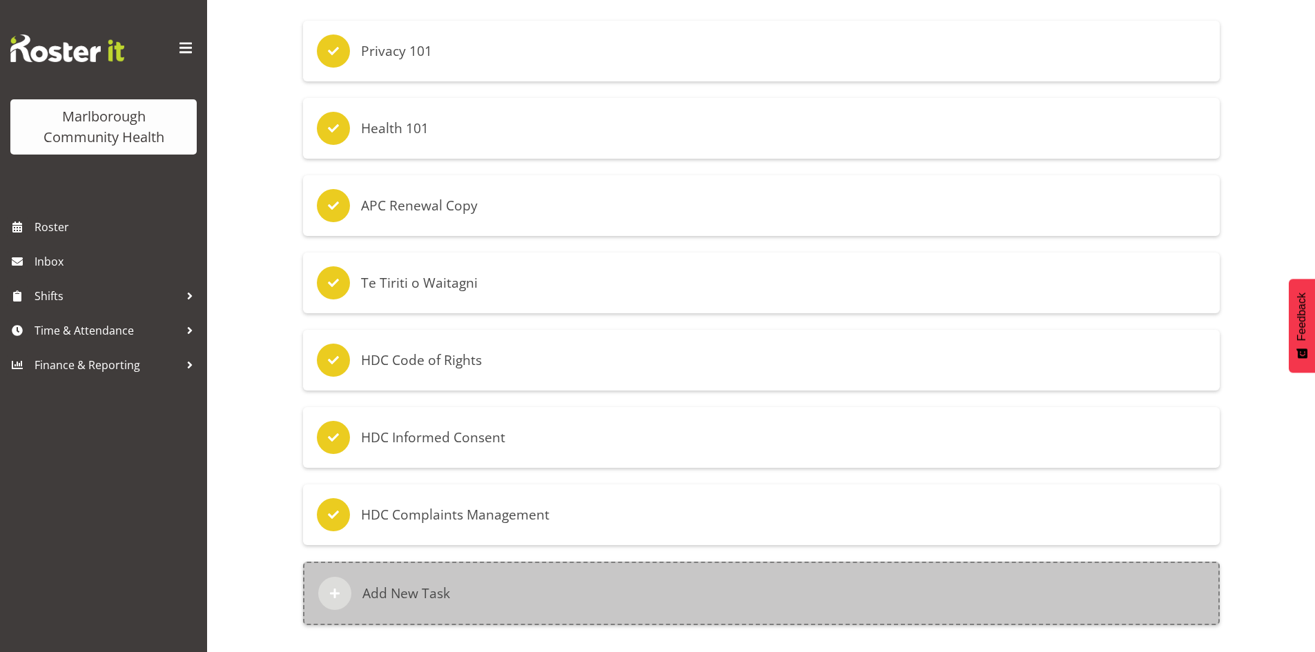
click at [381, 569] on div "Add New Task" at bounding box center [761, 594] width 917 height 64
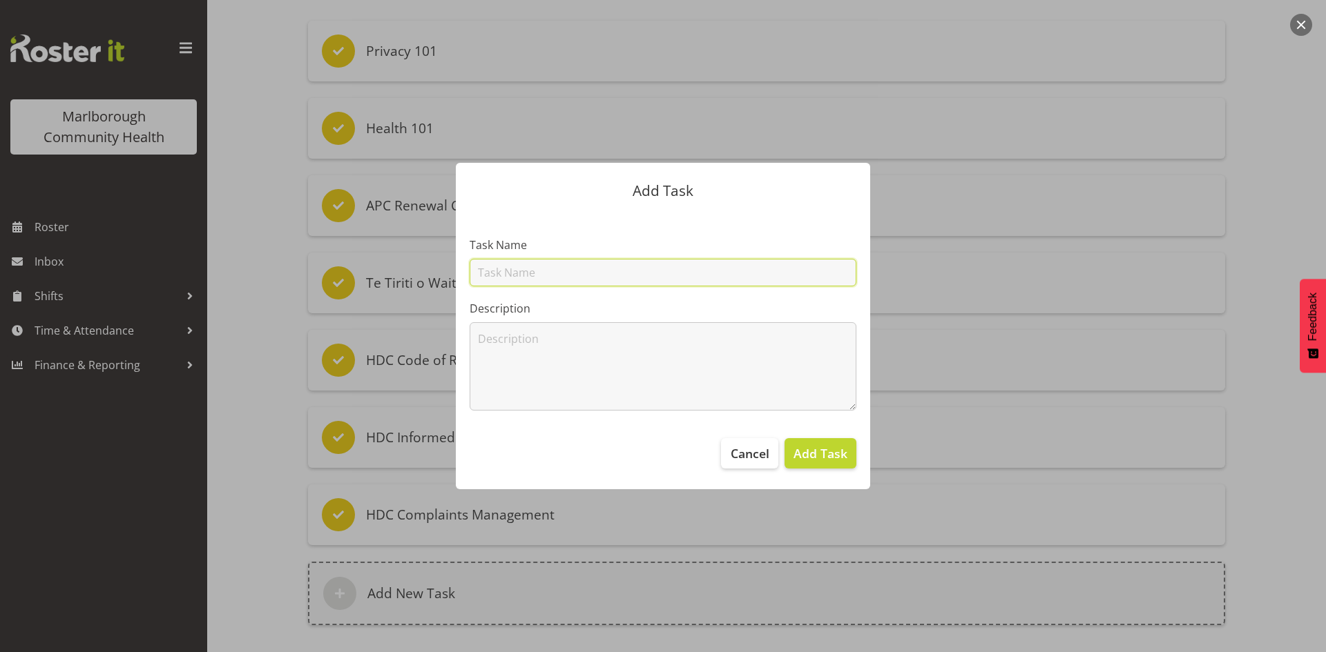
click at [529, 278] on input "text" at bounding box center [662, 273] width 387 height 28
type input "CORE Advanced"
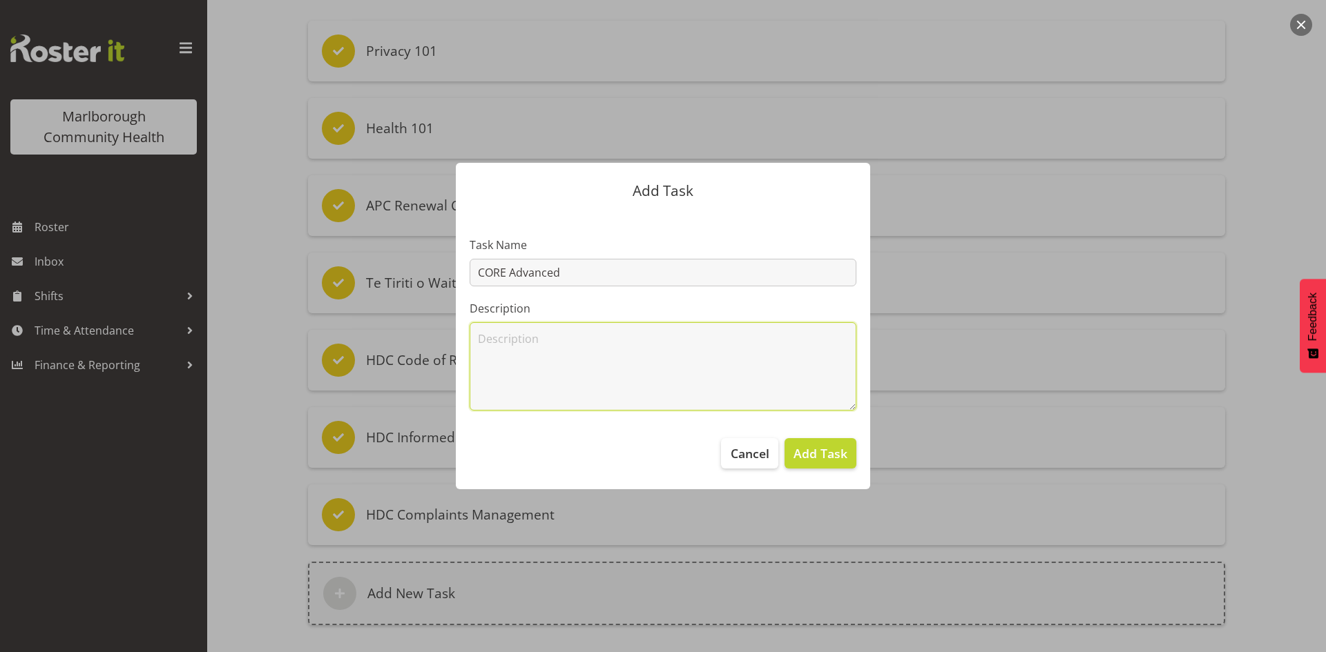
click at [572, 329] on textarea at bounding box center [662, 366] width 387 height 88
paste textarea "Elearning for completion and certificate to be sent to hr@marlboroughpho.org.nz"
drag, startPoint x: 527, startPoint y: 340, endPoint x: 428, endPoint y: 336, distance: 99.5
click at [428, 336] on div "Add Task Task Name CORE Advanced Description Elearning for completion and certi…" at bounding box center [662, 326] width 663 height 396
type textarea "Course registration for completion and certificate to be sent to hr@marlborough…"
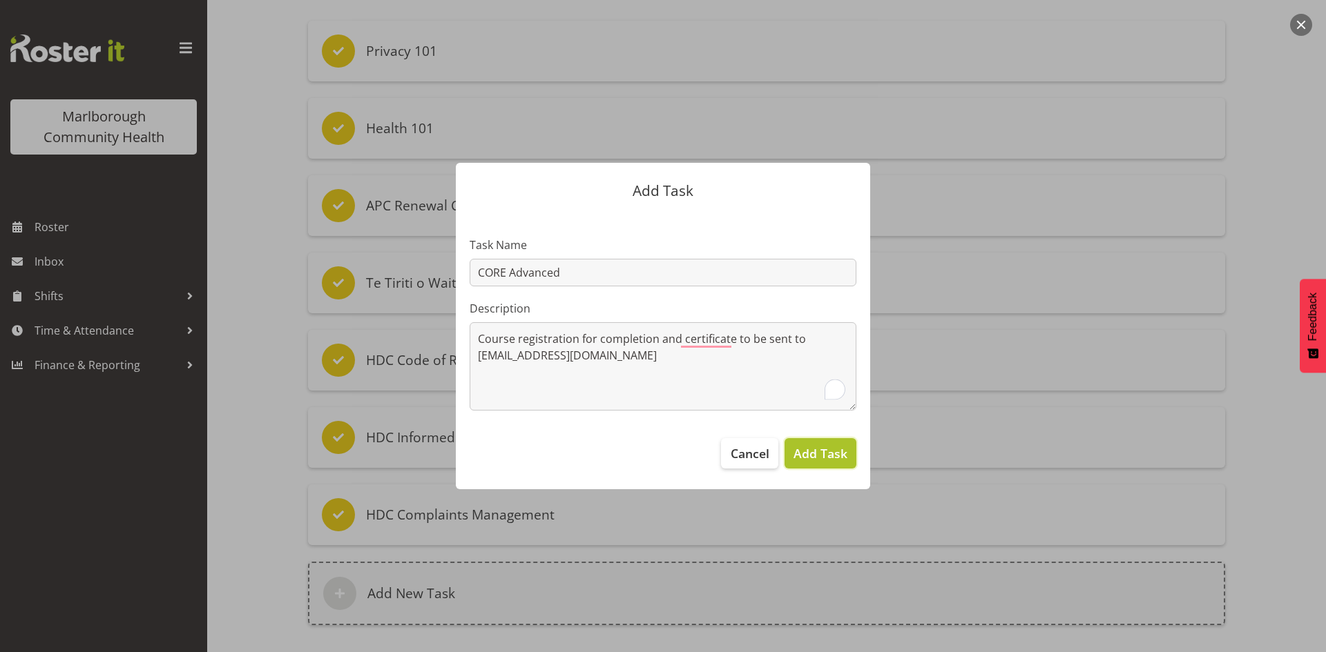
click at [806, 455] on span "Add Task" at bounding box center [820, 454] width 54 height 18
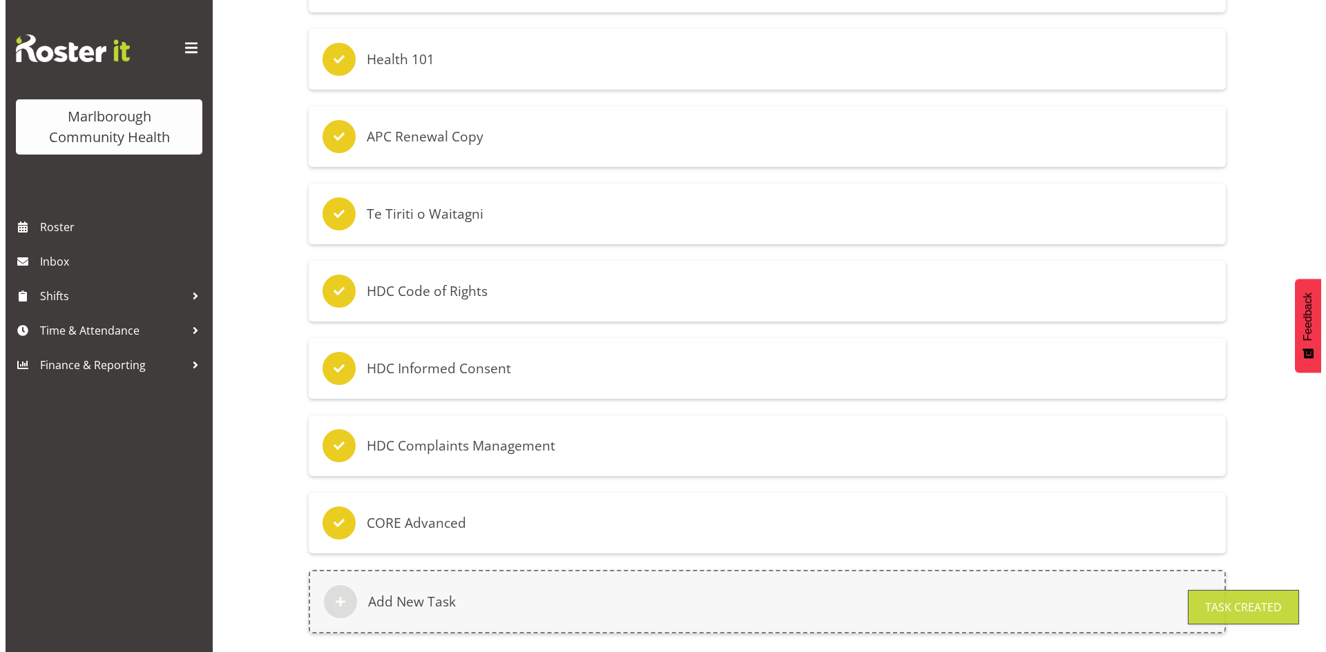
scroll to position [204, 0]
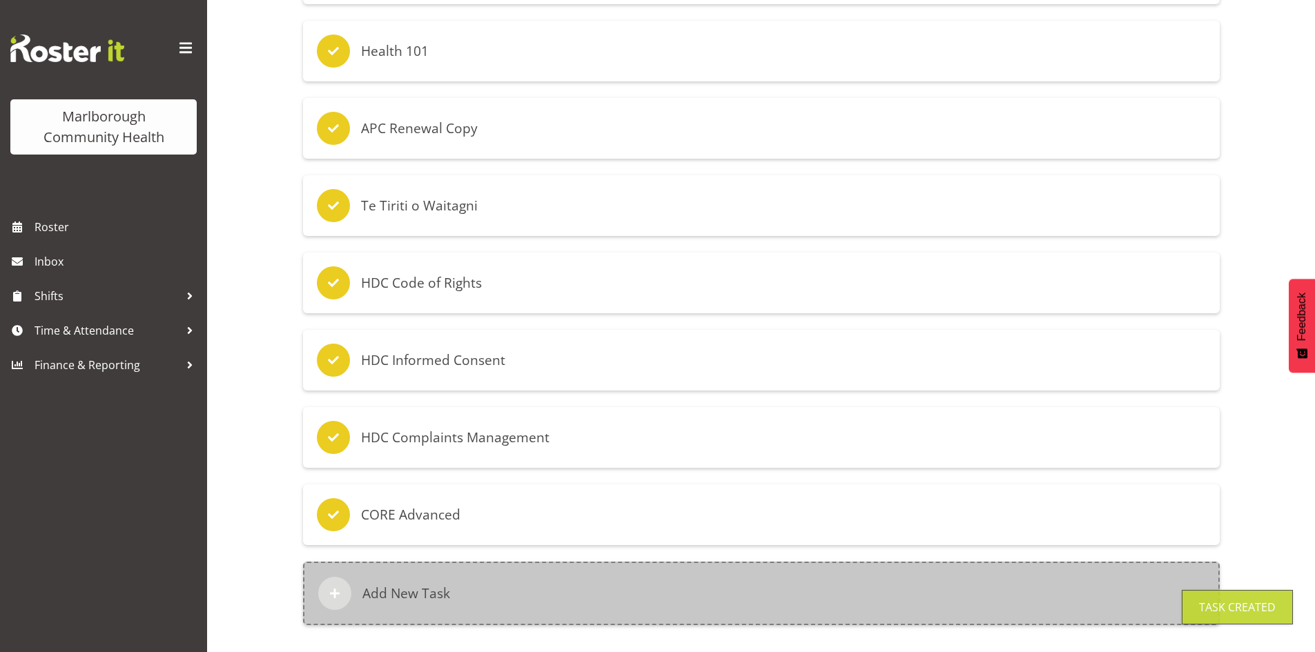
click at [419, 563] on div "Add New Task" at bounding box center [761, 594] width 917 height 64
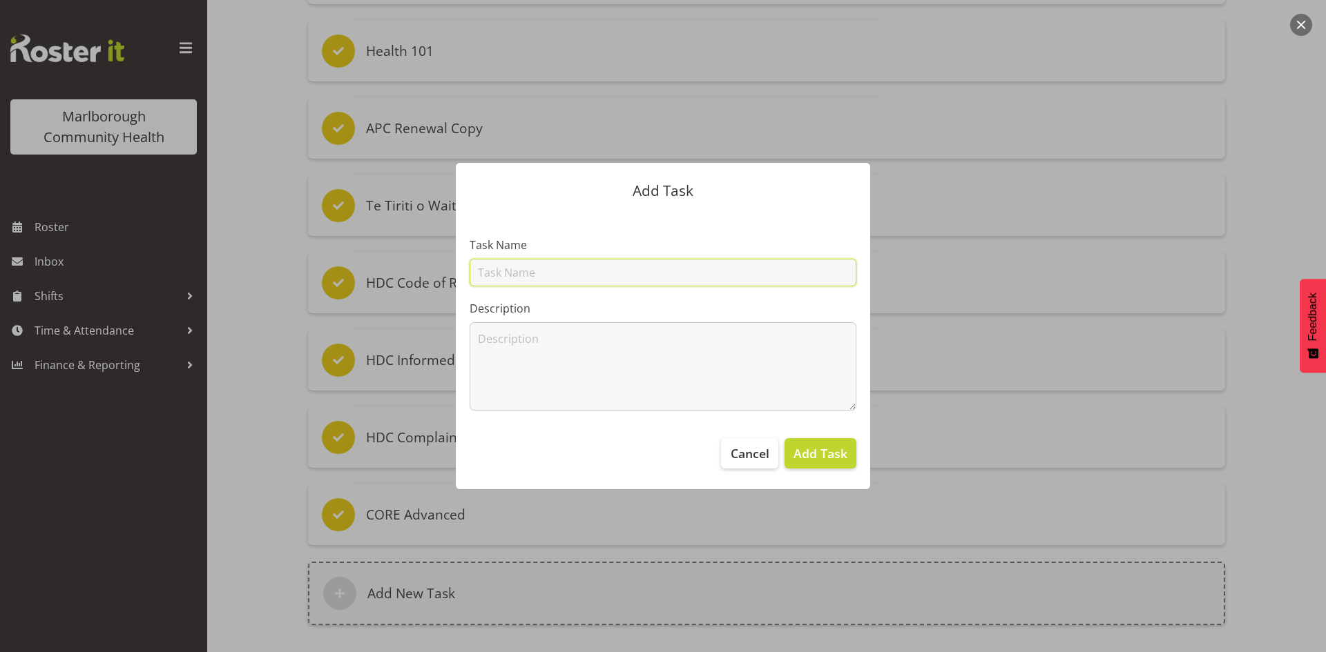
click at [518, 274] on input "text" at bounding box center [662, 273] width 387 height 28
type input "First Aid Training"
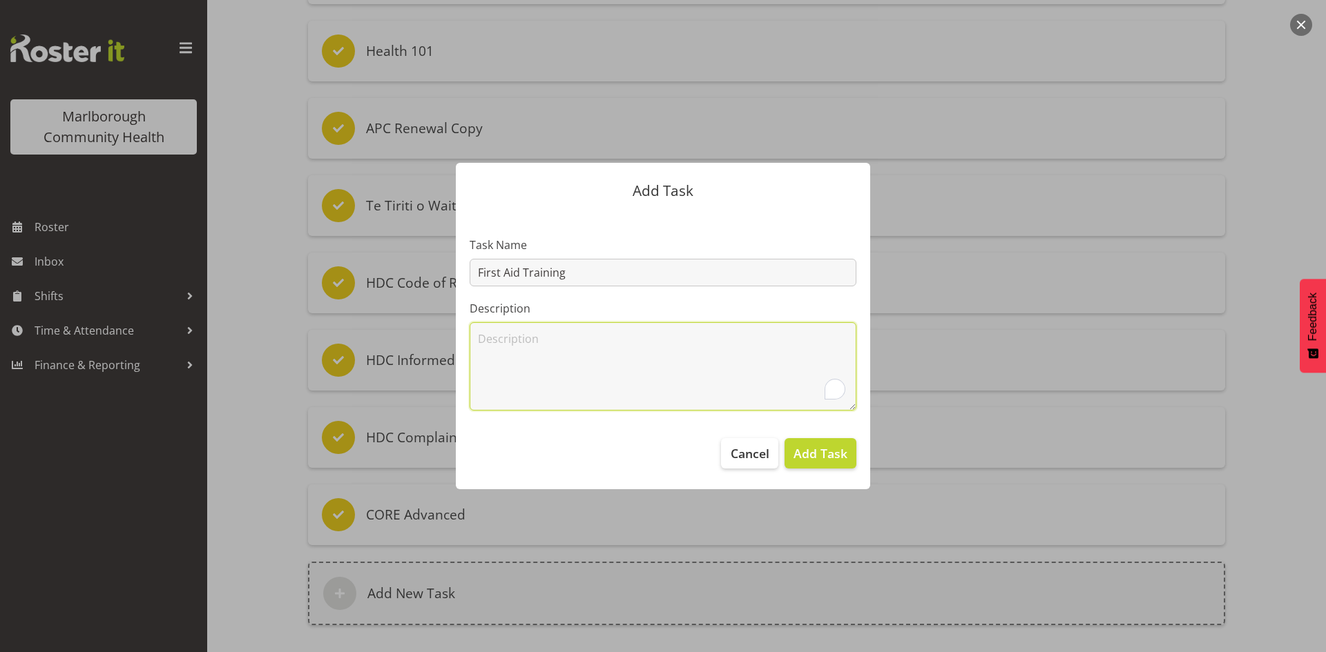
click at [527, 339] on textarea "To enrich screen reader interactions, please activate Accessibility in Grammarl…" at bounding box center [662, 366] width 387 height 88
paste textarea "Elearning for completion and certificate to be sent to hr@marlboroughpho.org.nz"
drag, startPoint x: 549, startPoint y: 340, endPoint x: 459, endPoint y: 338, distance: 89.8
click at [459, 338] on section "Task Name First Aid Training Description Elearning for completion and certifica…" at bounding box center [663, 318] width 414 height 213
type textarea "Course for completion and certificate to be sent to hr@marlboroughpho.org.nz"
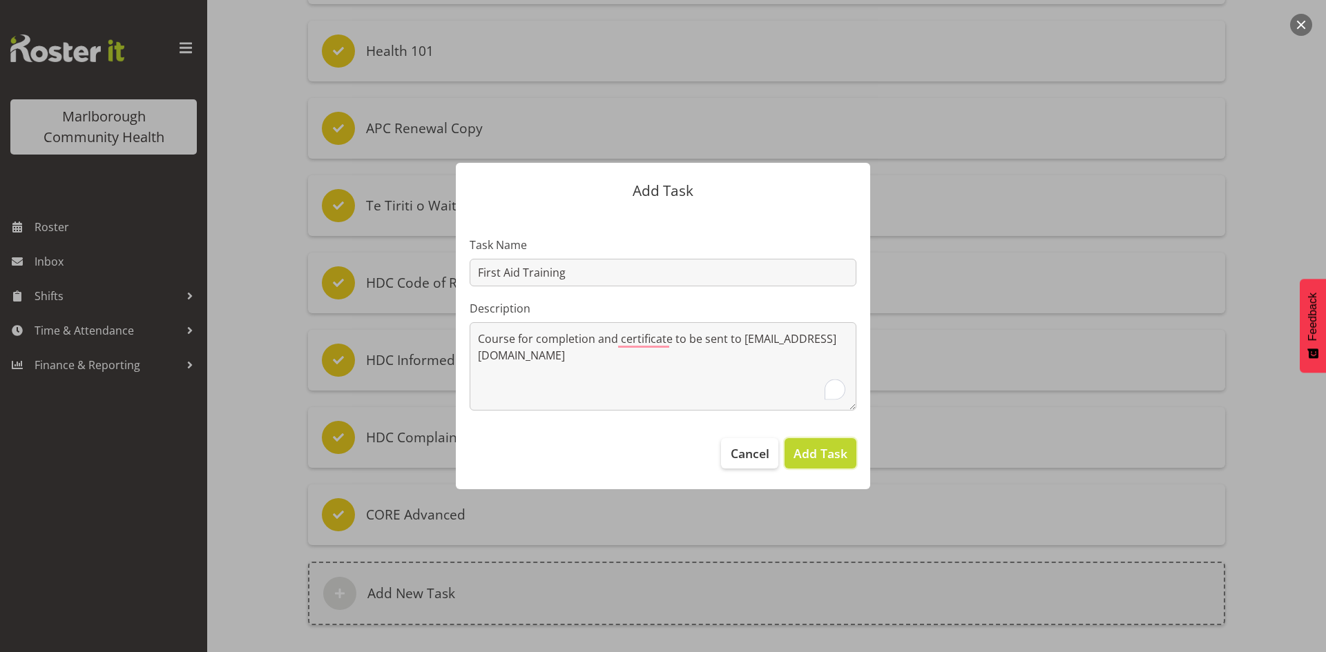
click at [815, 449] on span "Add Task" at bounding box center [820, 454] width 54 height 18
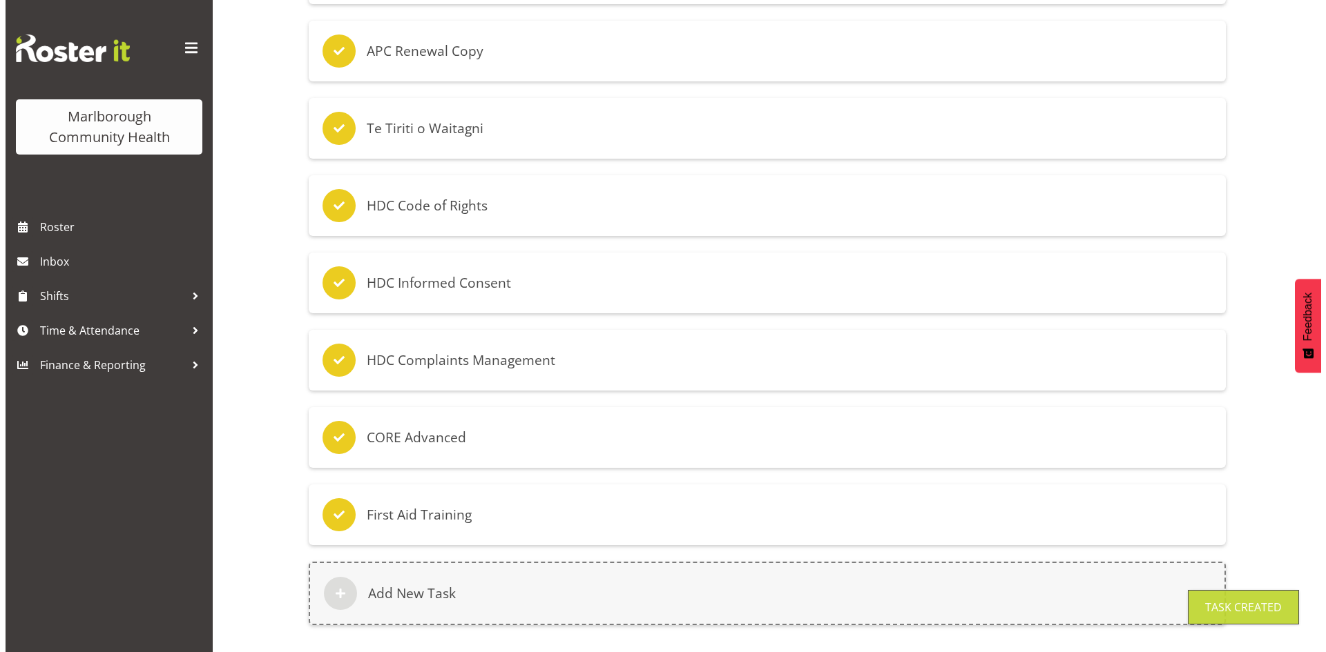
scroll to position [282, 0]
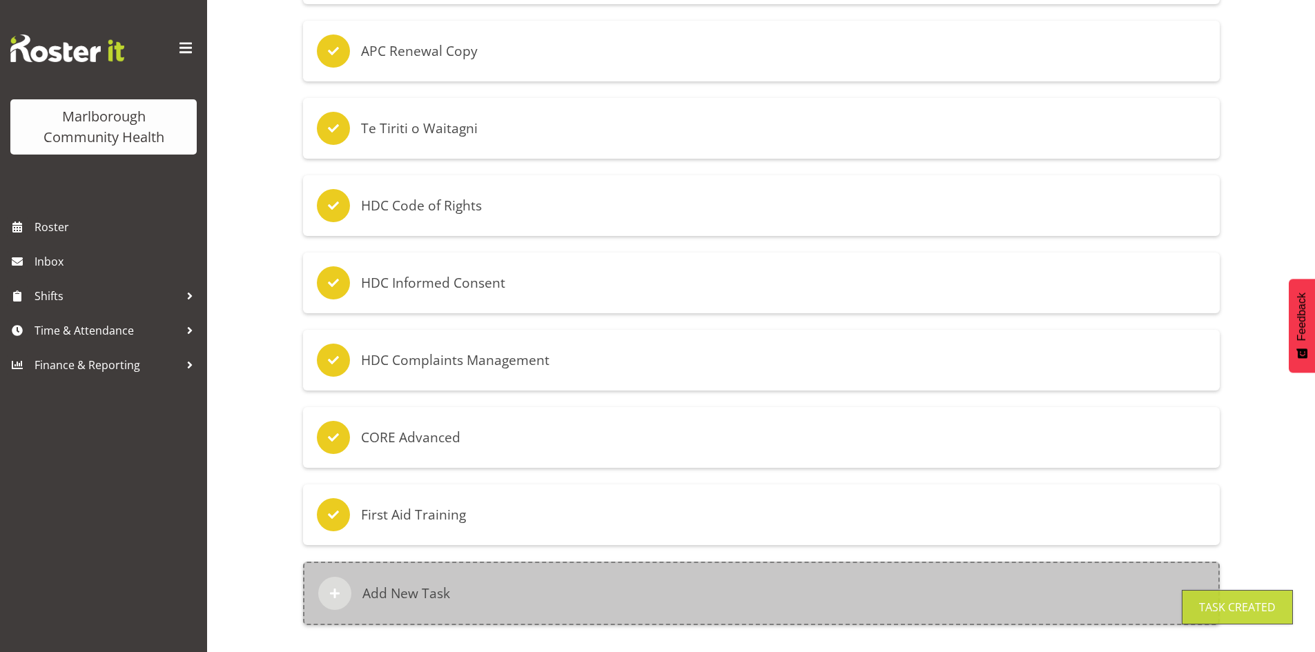
click at [447, 567] on div "Add New Task" at bounding box center [761, 594] width 917 height 64
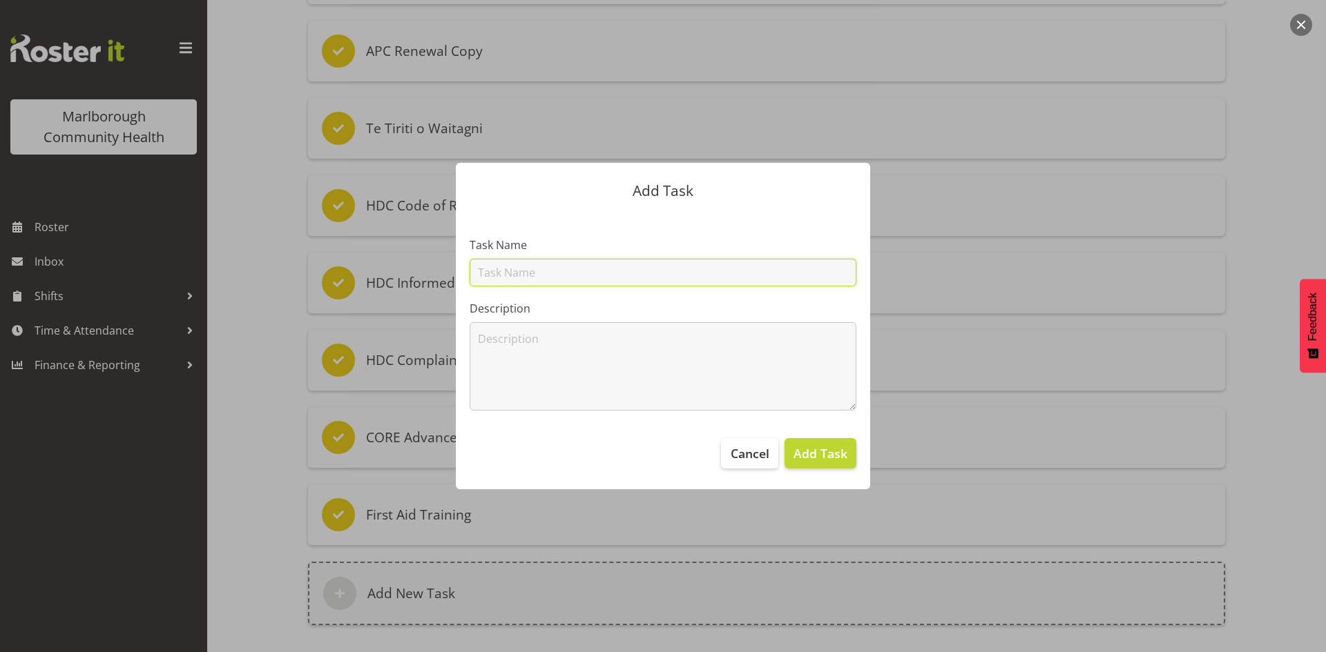
click at [512, 269] on input "text" at bounding box center [662, 273] width 387 height 28
type input "CPR Training"
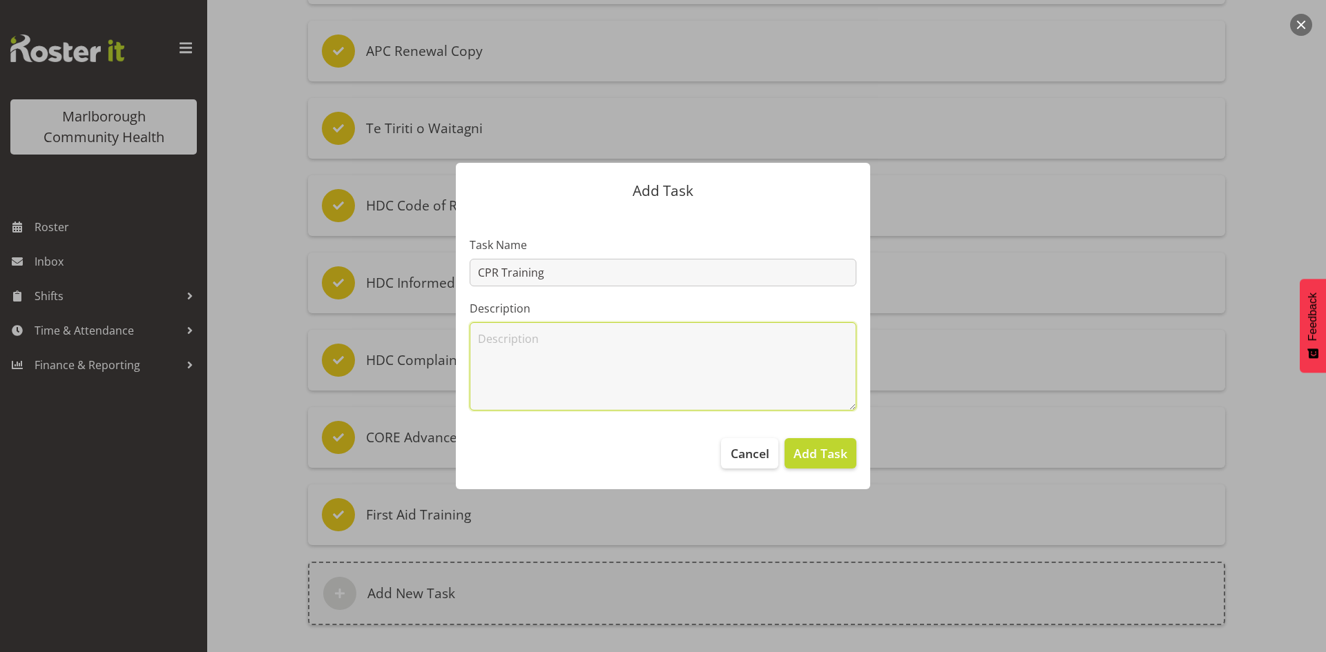
click at [525, 343] on textarea at bounding box center [662, 366] width 387 height 88
paste textarea "Elearning for completion and certificate to be sent to hr@marlboroughpho.org.nz"
drag, startPoint x: 527, startPoint y: 340, endPoint x: 456, endPoint y: 340, distance: 71.1
click at [456, 340] on section "Task Name CPR Training Description Elearning for completion and certificate to …" at bounding box center [663, 318] width 414 height 213
type textarea "Course for completion and certificate to be sent to hr@marlboroughpho.org.nz"
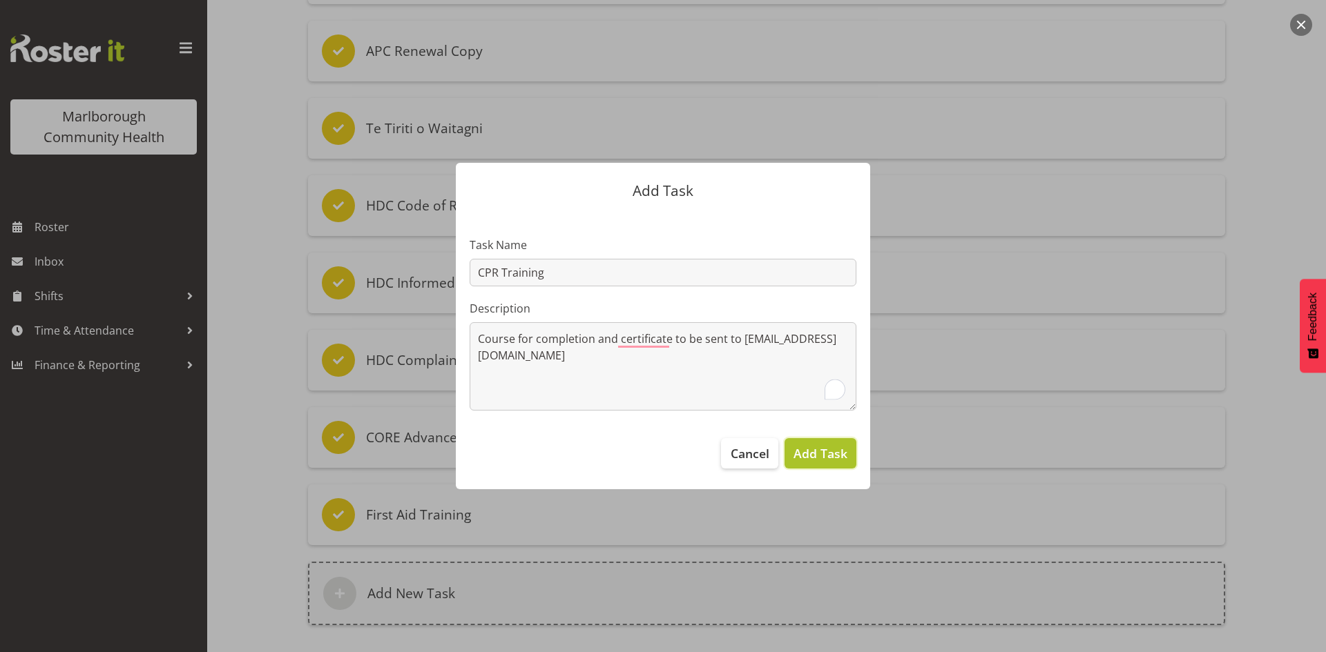
click at [813, 449] on span "Add Task" at bounding box center [820, 454] width 54 height 18
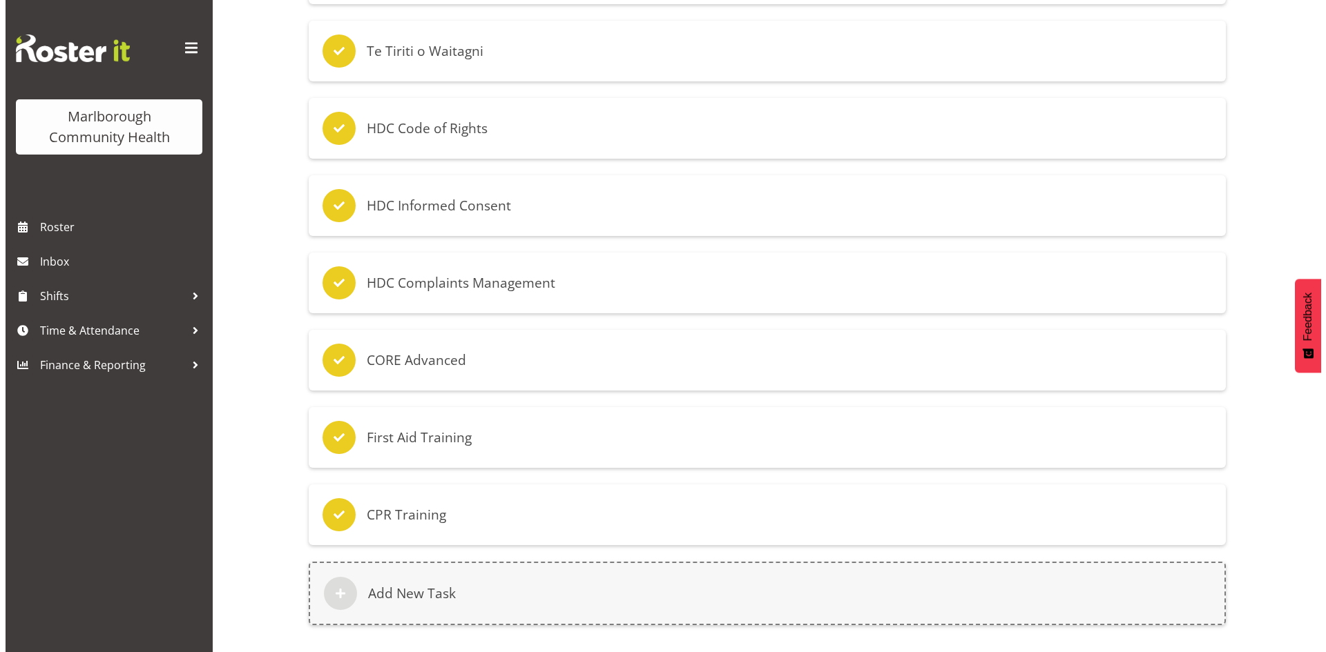
scroll to position [356, 0]
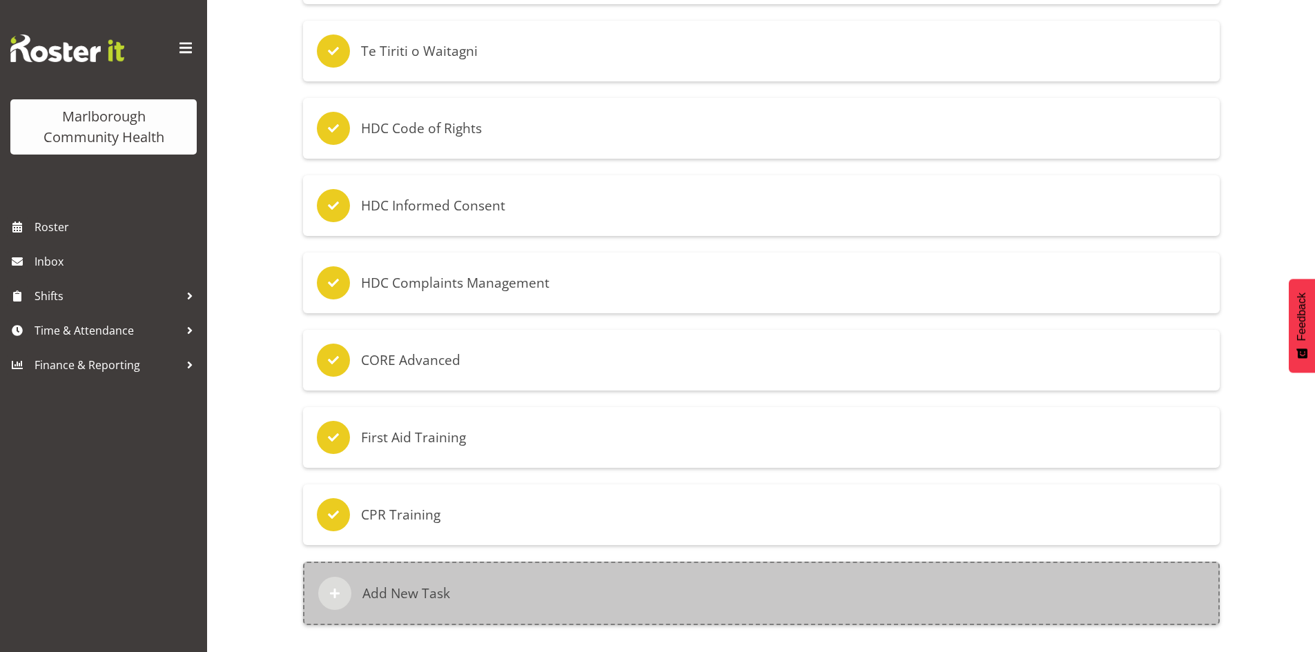
click at [393, 591] on h6 "Add New Task" at bounding box center [406, 593] width 88 height 17
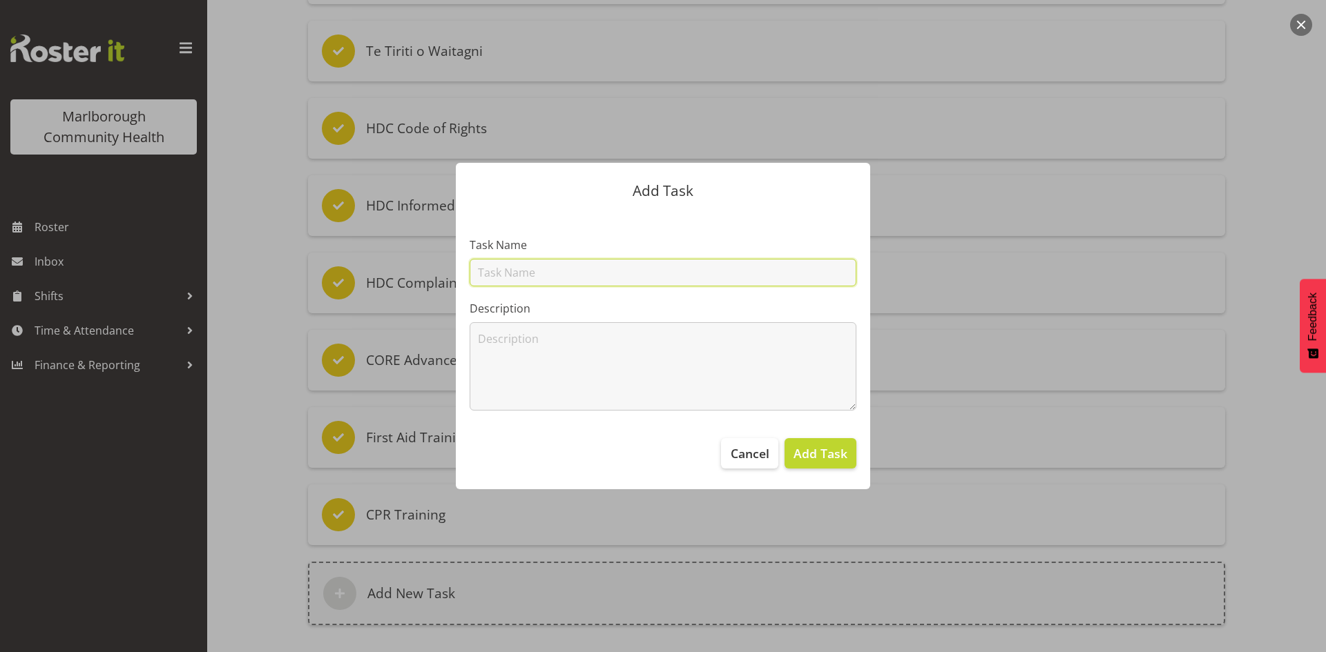
click at [561, 280] on input "text" at bounding box center [662, 273] width 387 height 28
type input "Police Vetting Renewal"
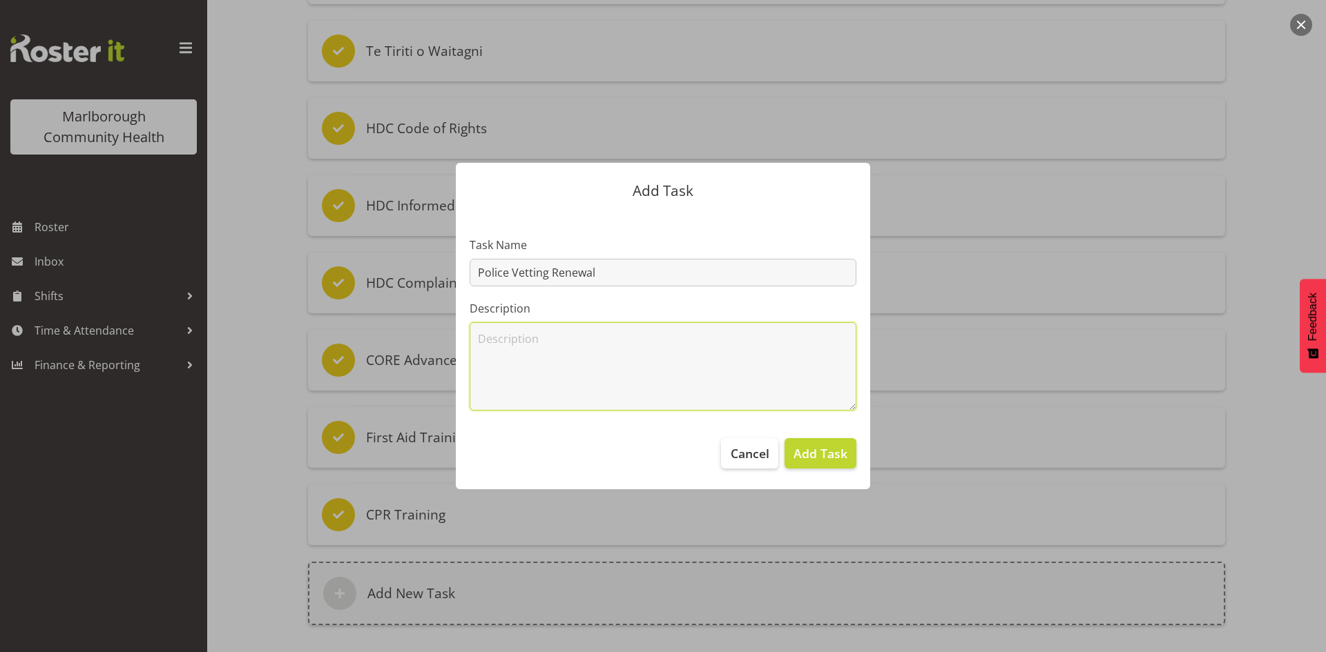
click at [490, 344] on textarea at bounding box center [662, 366] width 387 height 88
click at [620, 343] on textarea "Please complete section" at bounding box center [662, 366] width 387 height 88
type textarea "Please complete section 2 of the police vetting service form"
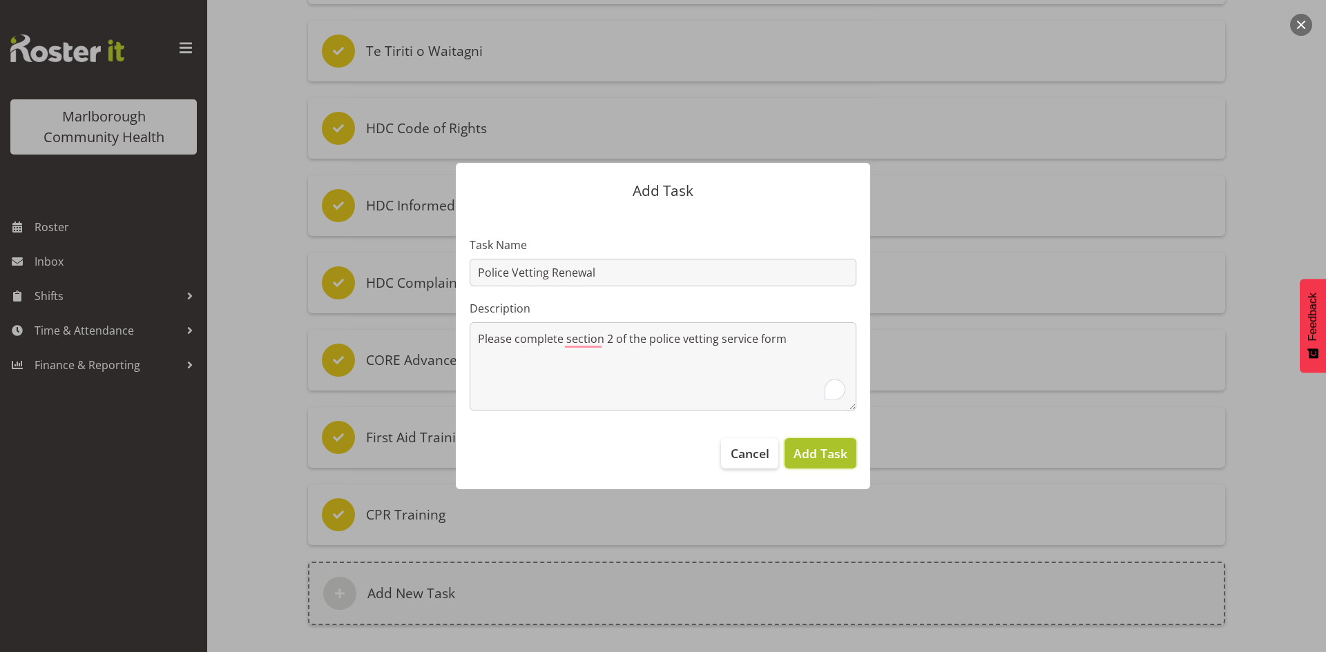
click at [816, 443] on button "Add Task" at bounding box center [820, 453] width 72 height 30
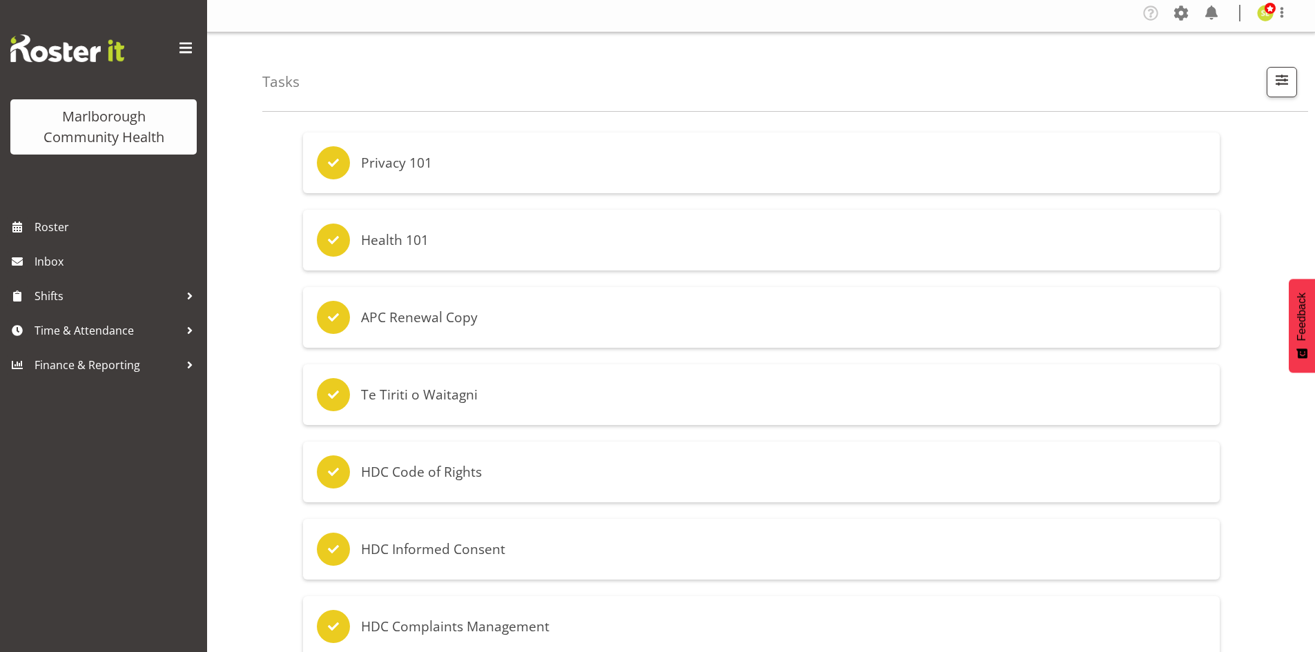
scroll to position [0, 0]
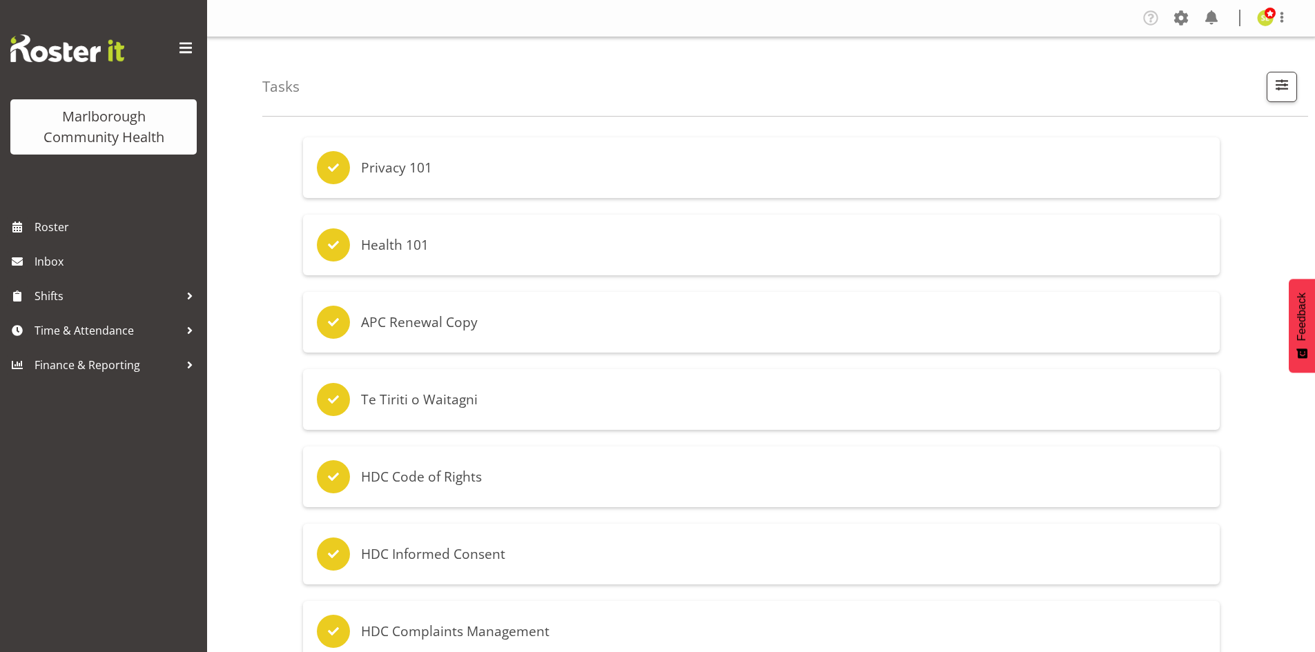
click at [1261, 30] on div "Company Settings Roles & Skills Tasks Jobs Employees Locations & Departments Ac…" at bounding box center [761, 18] width 1108 height 37
click at [1264, 21] on img at bounding box center [1265, 18] width 17 height 17
click at [1183, 15] on span at bounding box center [1181, 18] width 22 height 22
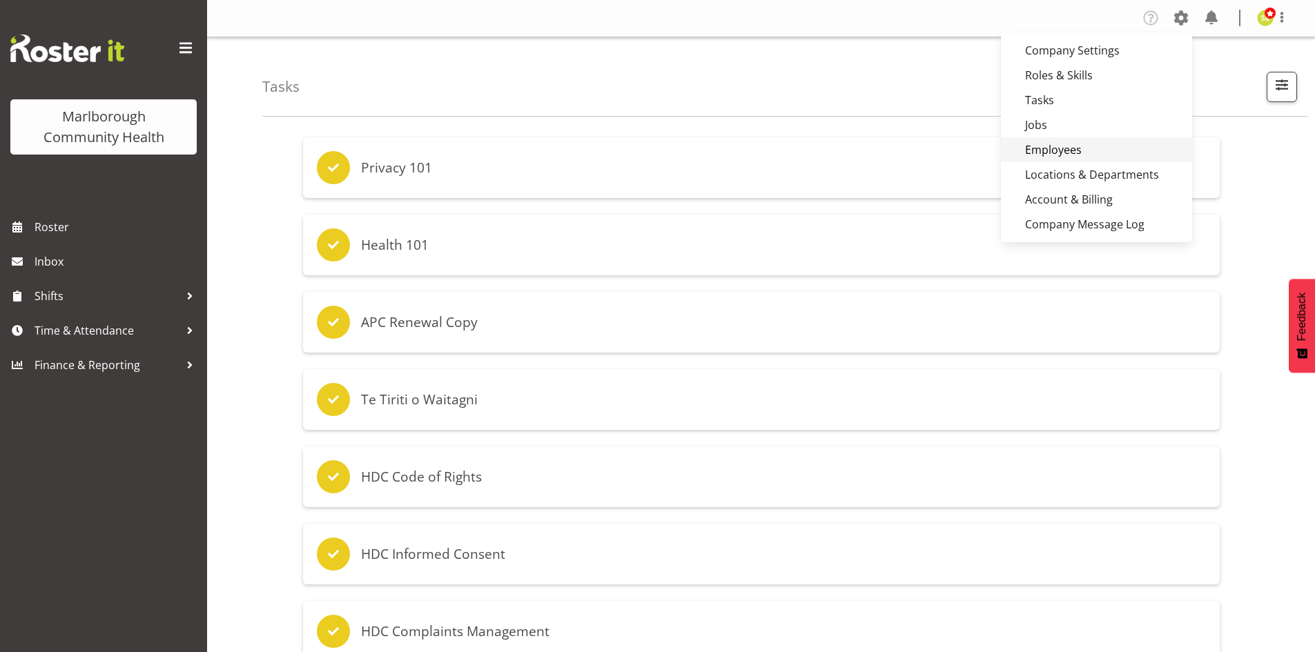
click at [1071, 148] on link "Employees" at bounding box center [1096, 149] width 191 height 25
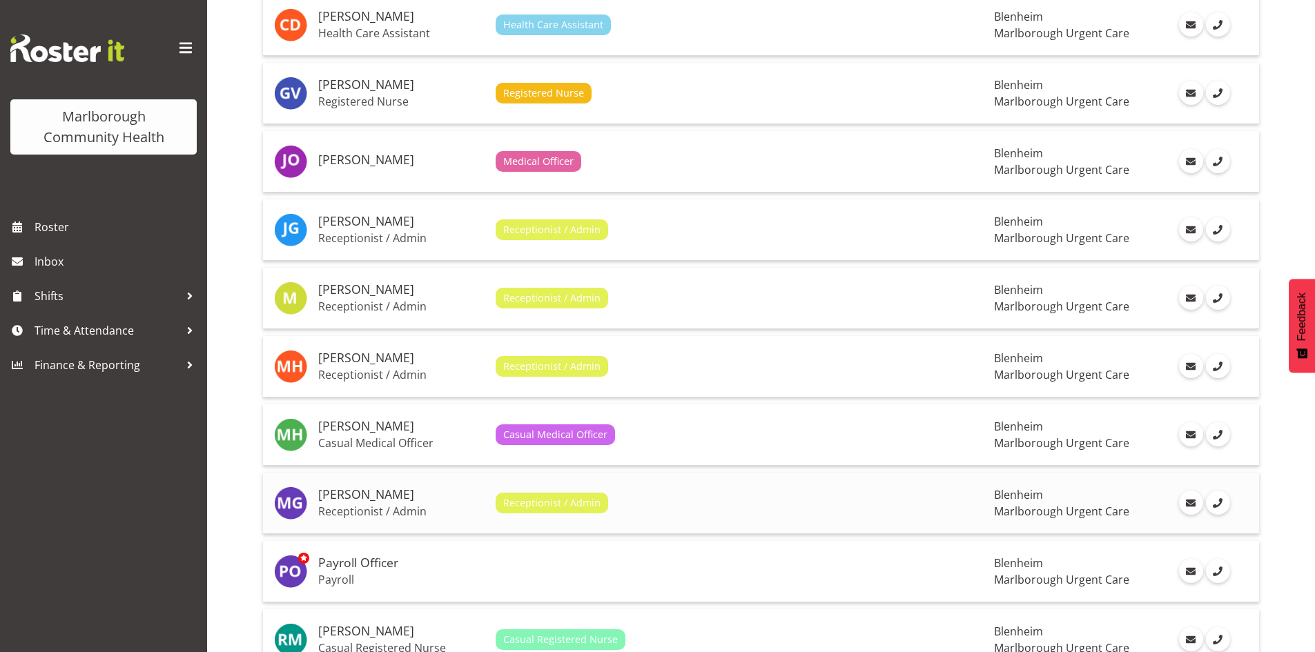
scroll to position [621, 0]
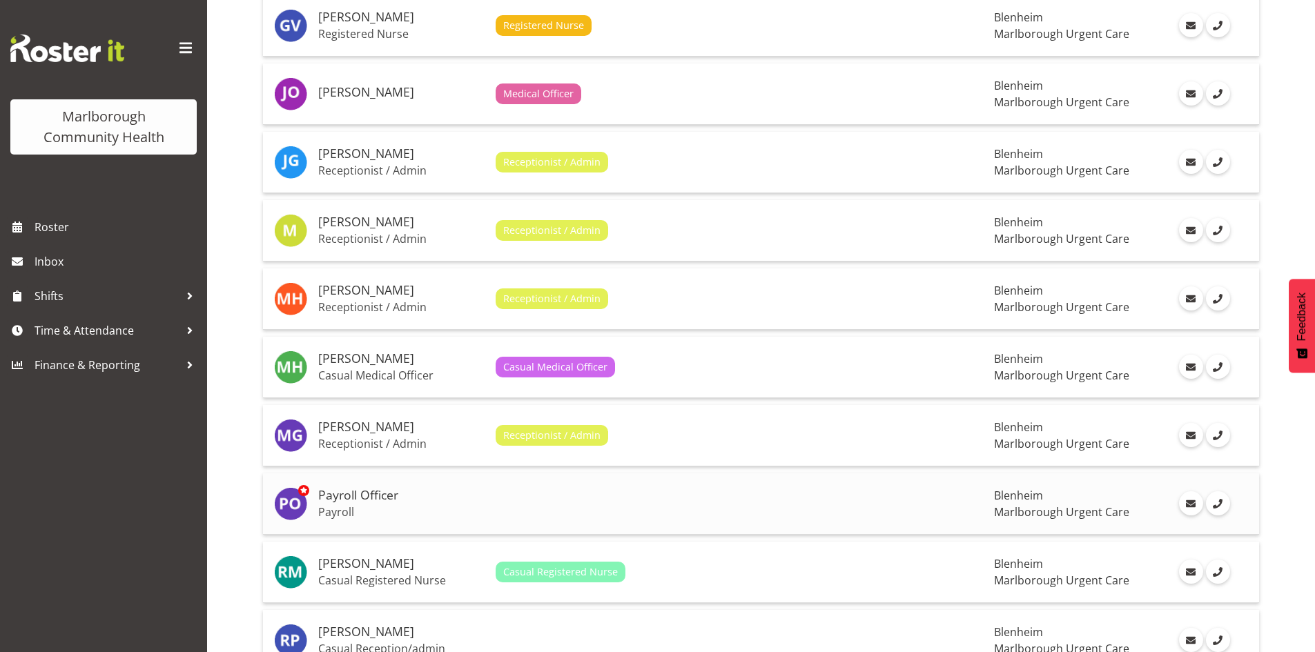
click at [365, 493] on h5 "Payroll Officer" at bounding box center [401, 496] width 166 height 14
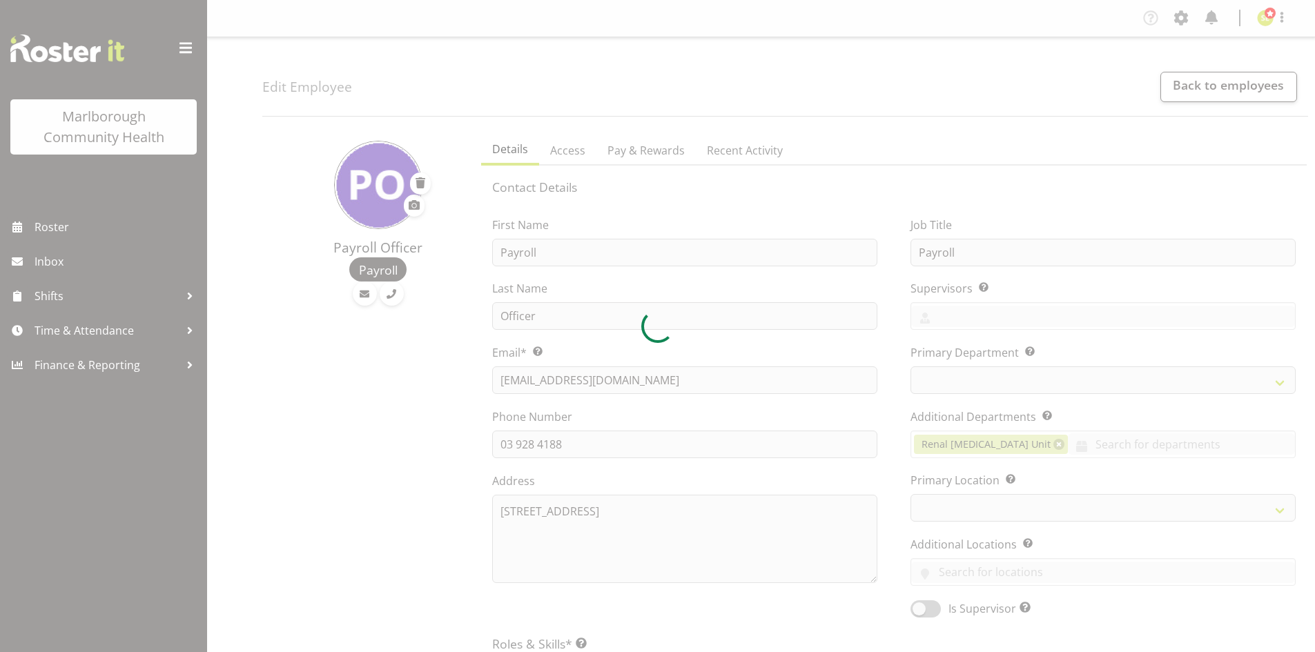
select select "TimelineWeek"
select select
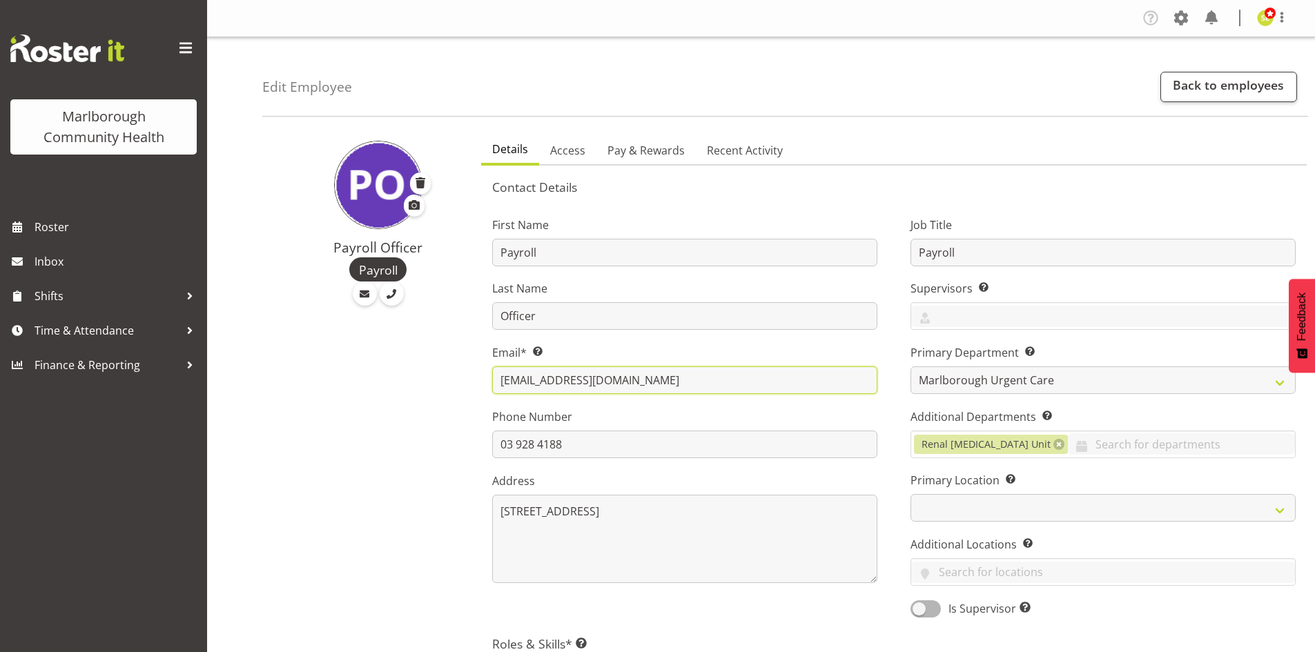
click at [672, 378] on input "payroll@marlboroughpho.org.nz" at bounding box center [684, 381] width 385 height 28
drag, startPoint x: 686, startPoint y: 378, endPoint x: 496, endPoint y: 382, distance: 189.9
click at [496, 382] on input "payroll@marlboroughpho.org.nz" at bounding box center [684, 381] width 385 height 28
click at [647, 141] on link "Pay & Rewards" at bounding box center [645, 151] width 99 height 29
